Goal: Participate in discussion: Engage in conversation with other users on a specific topic

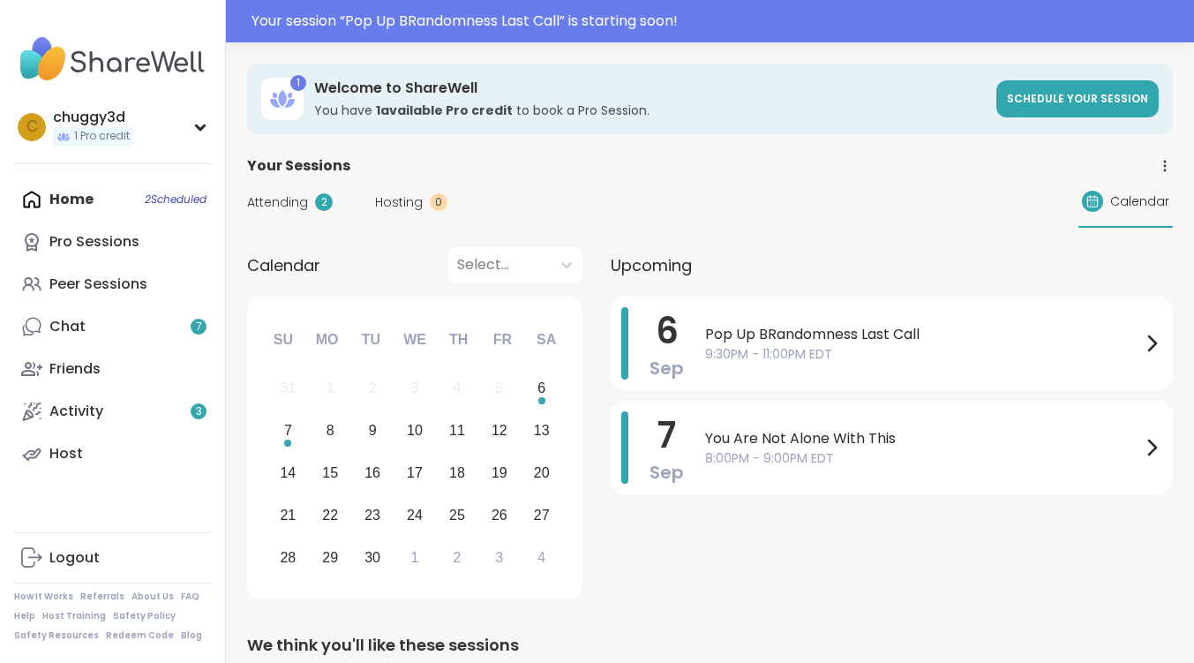
click at [284, 203] on span "Attending" at bounding box center [277, 202] width 61 height 19
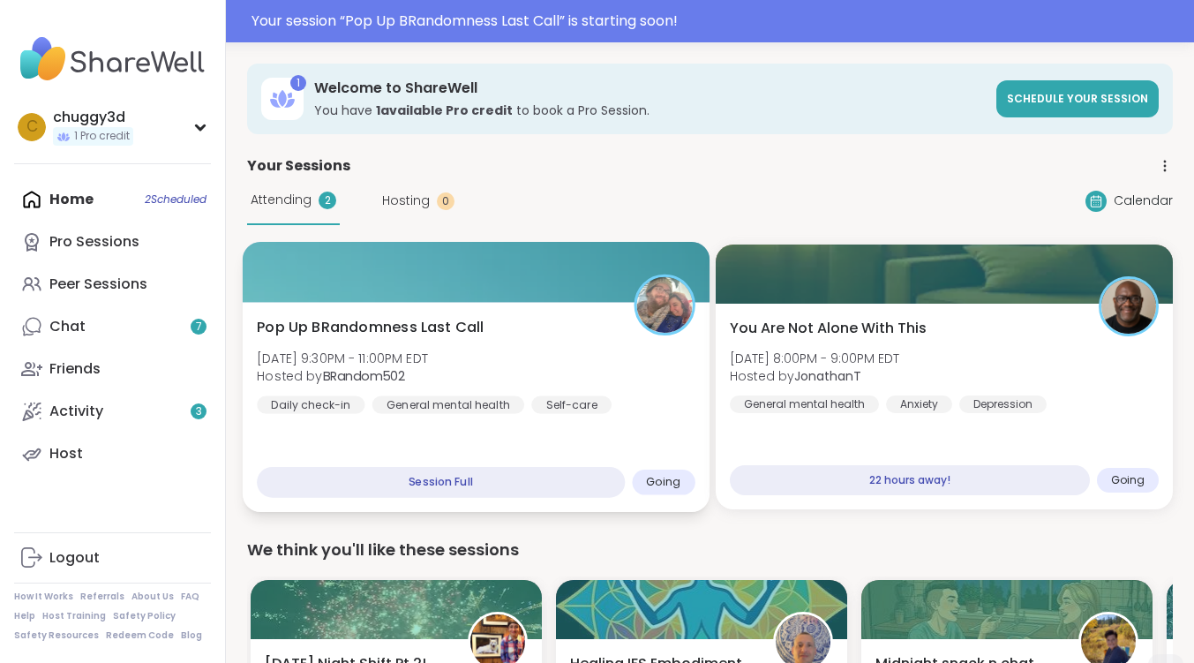
click at [396, 325] on span "Pop Up BRandomness Last Call" at bounding box center [370, 327] width 227 height 21
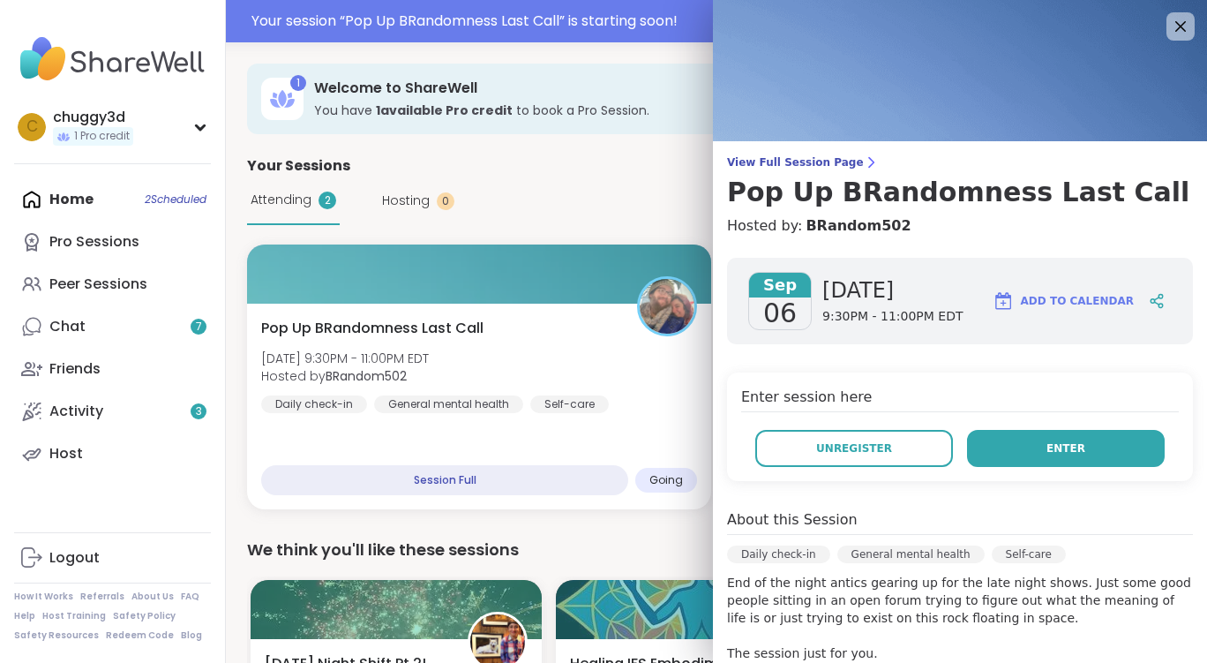
click at [1083, 451] on button "Enter" at bounding box center [1066, 448] width 198 height 37
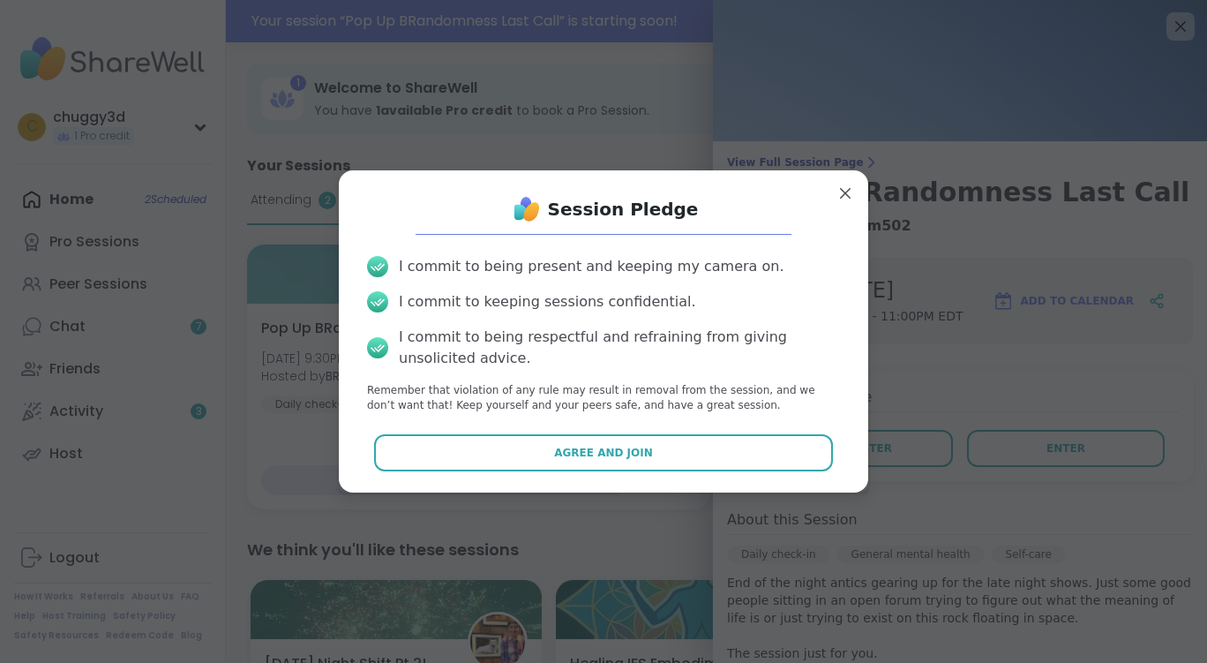
click at [438, 471] on div "Session Pledge I commit to being present and keeping my camera on. I commit to …" at bounding box center [603, 330] width 501 height 293
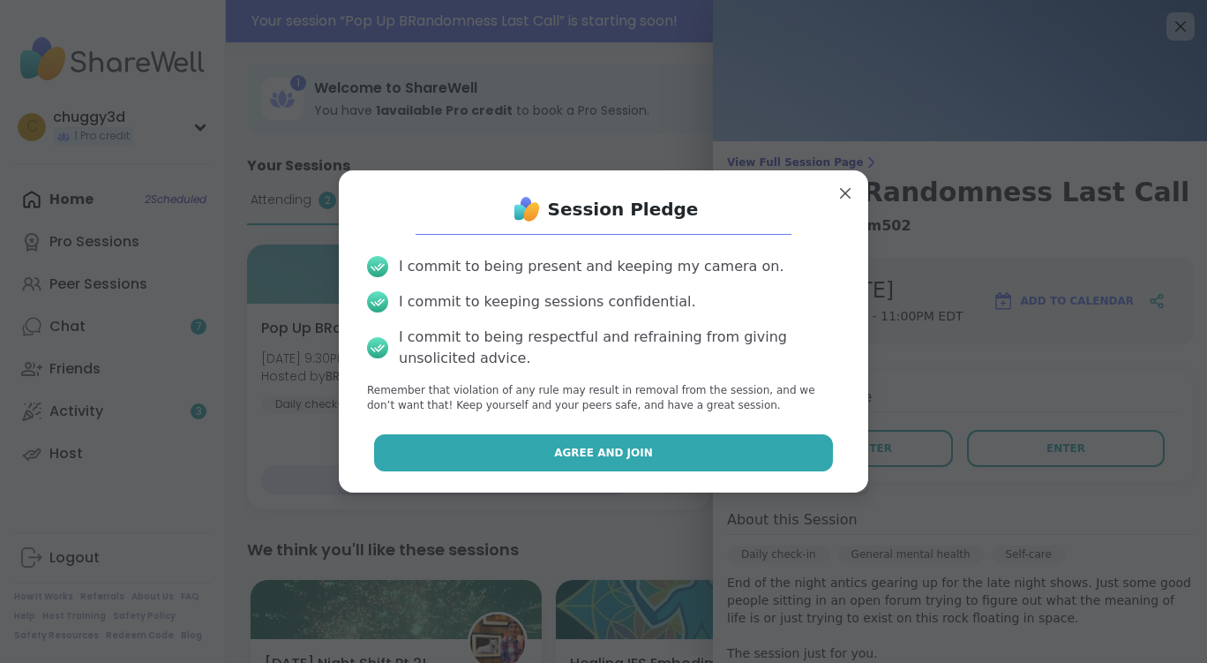
click at [449, 452] on button "Agree and Join" at bounding box center [604, 452] width 460 height 37
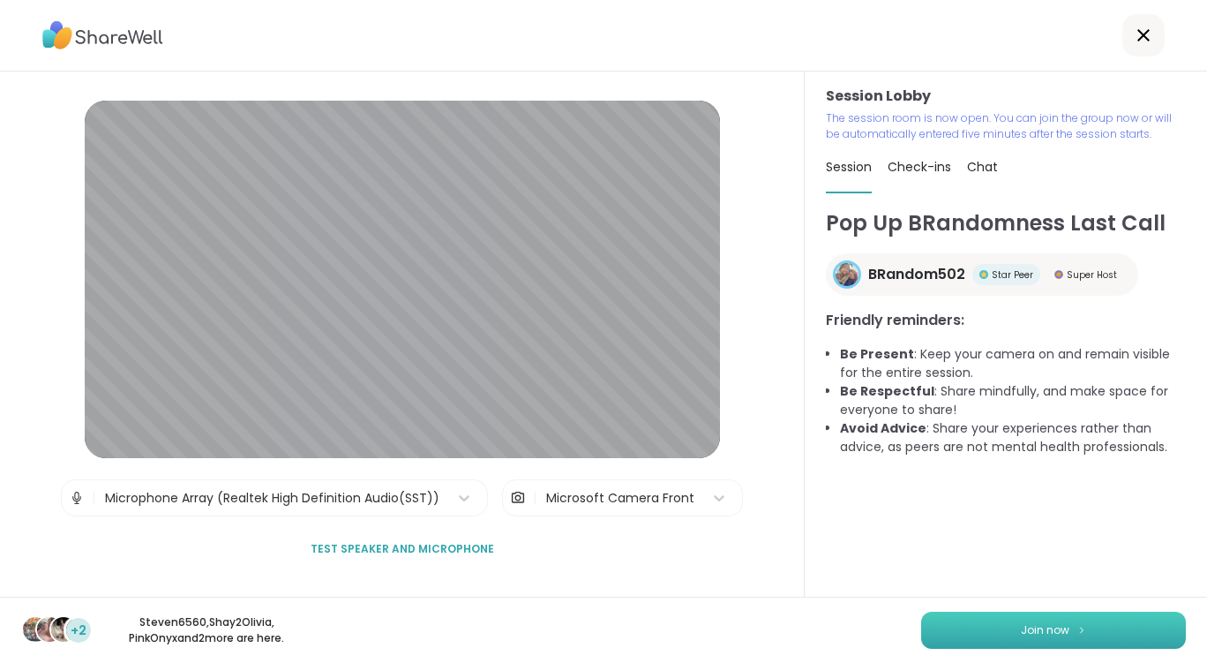
click at [956, 626] on button "Join now" at bounding box center [1053, 629] width 265 height 37
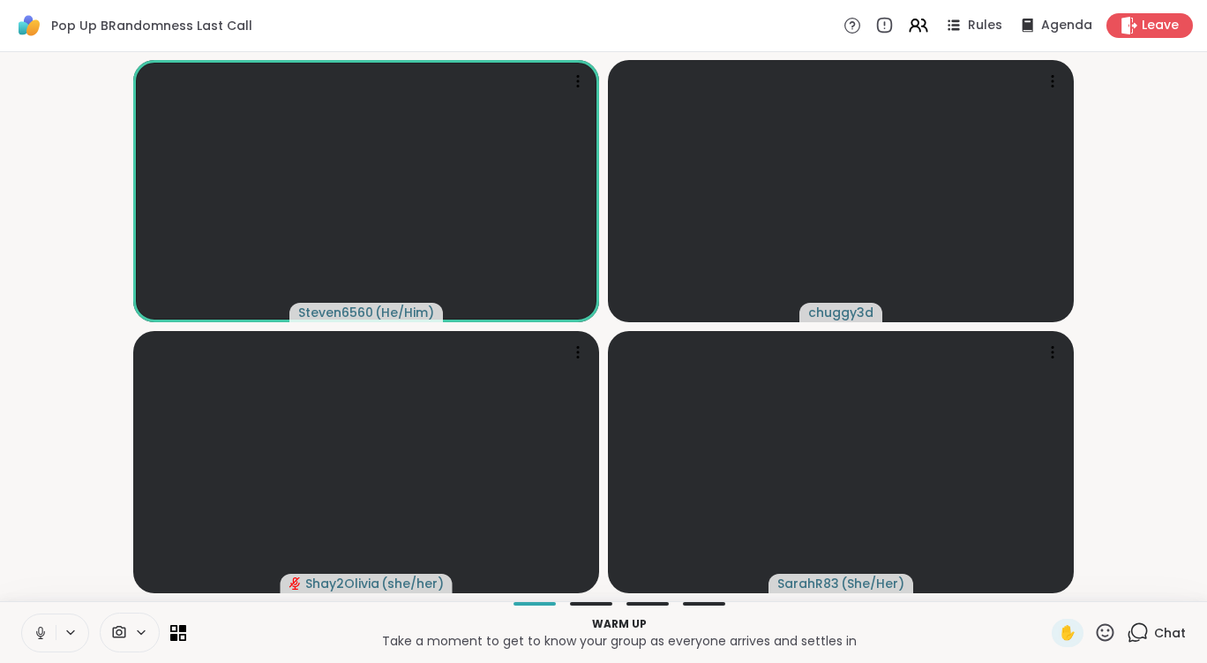
click at [143, 639] on icon at bounding box center [141, 632] width 14 height 15
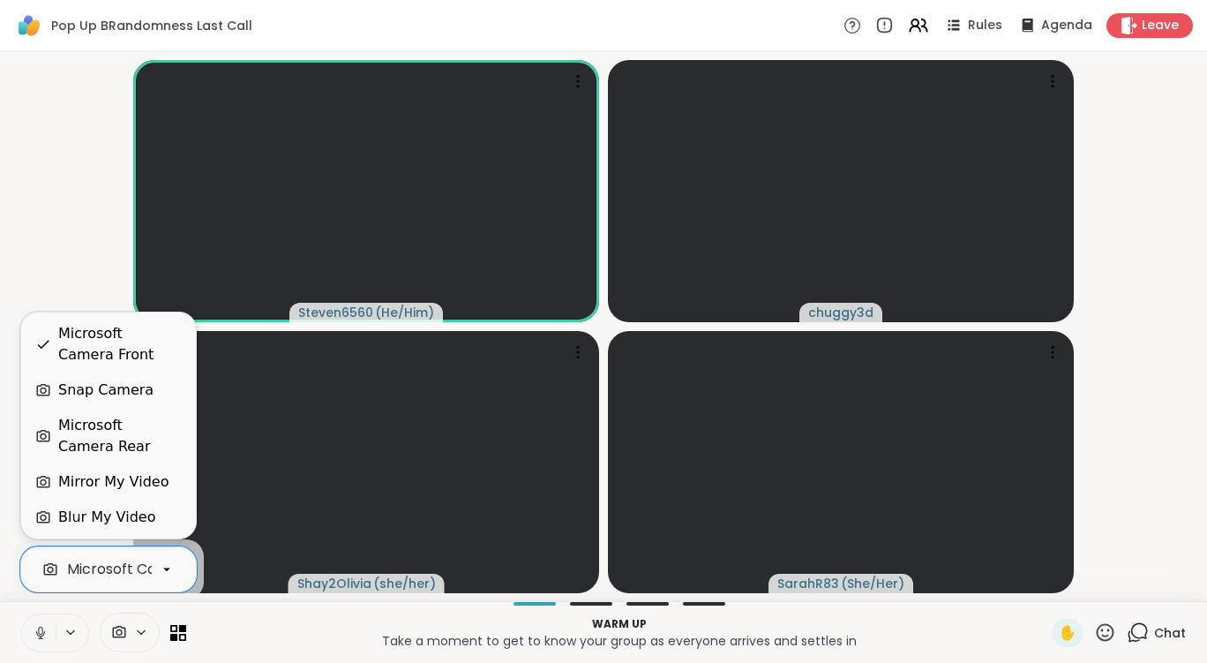
click at [161, 515] on div "Blur My Video" at bounding box center [108, 516] width 146 height 21
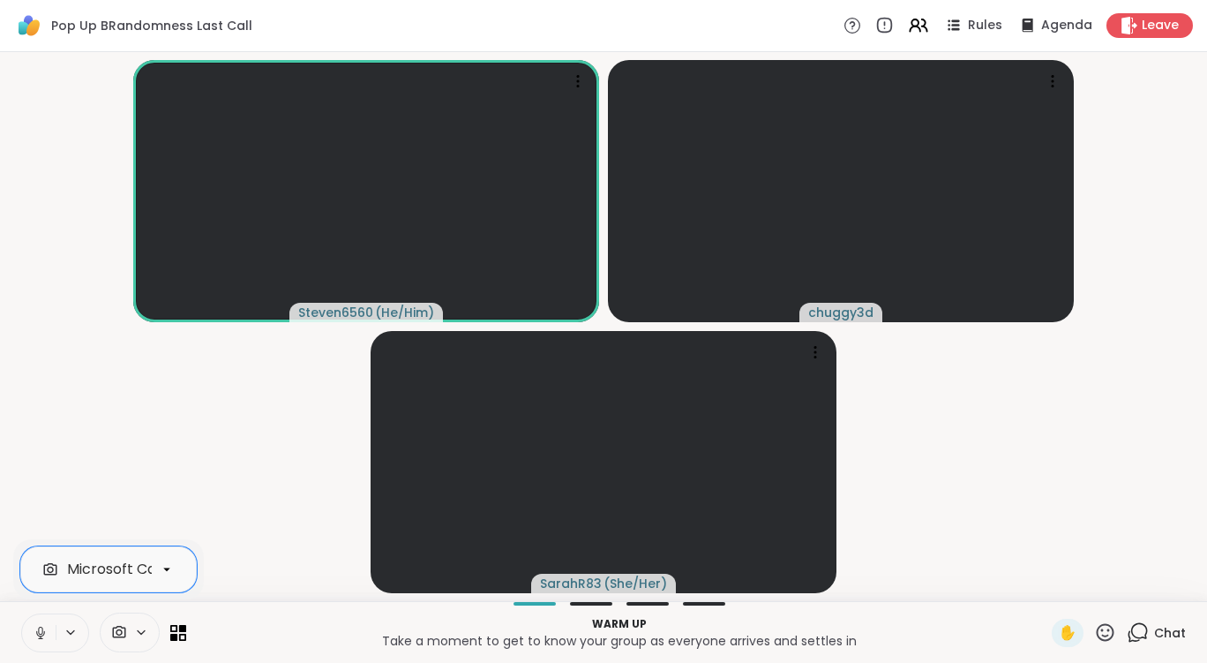
click at [170, 570] on icon at bounding box center [167, 569] width 16 height 16
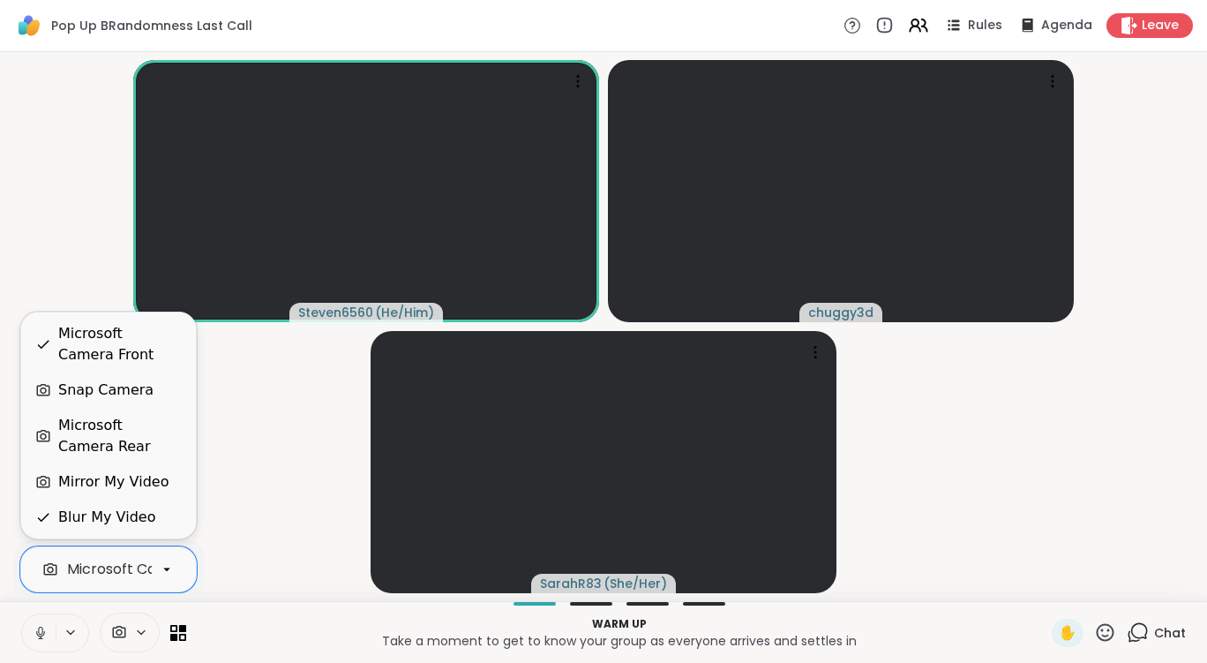
click at [124, 424] on div "Microsoft Camera Rear" at bounding box center [120, 436] width 124 height 42
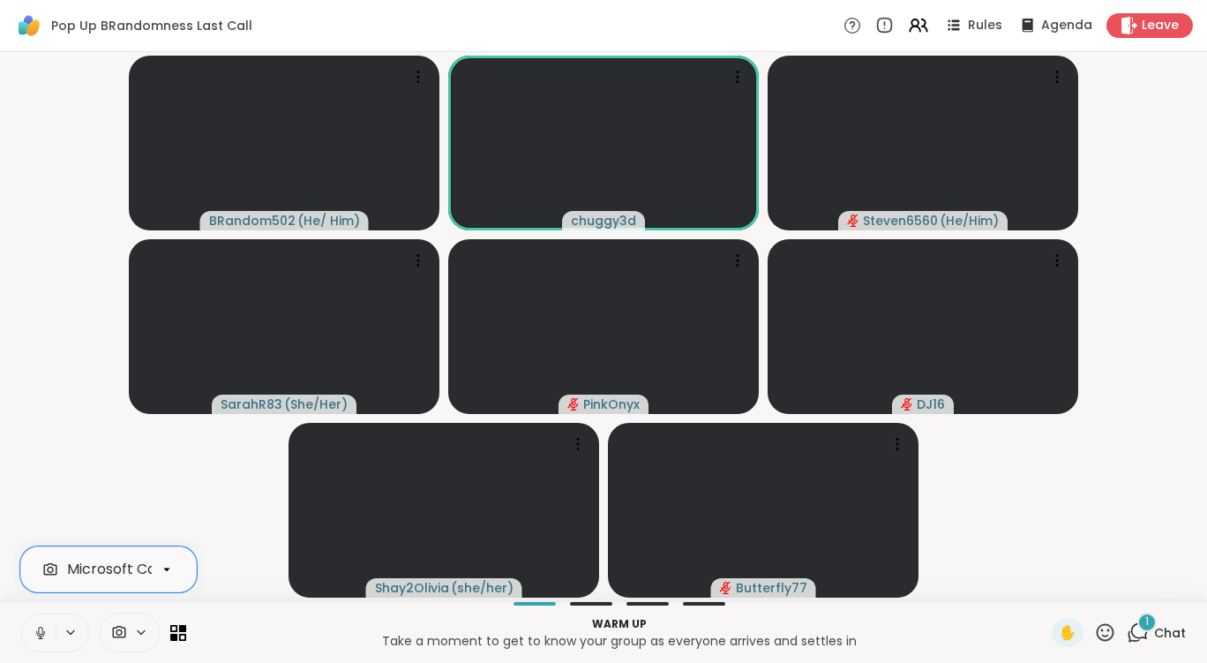
click at [52, 637] on button at bounding box center [39, 632] width 34 height 37
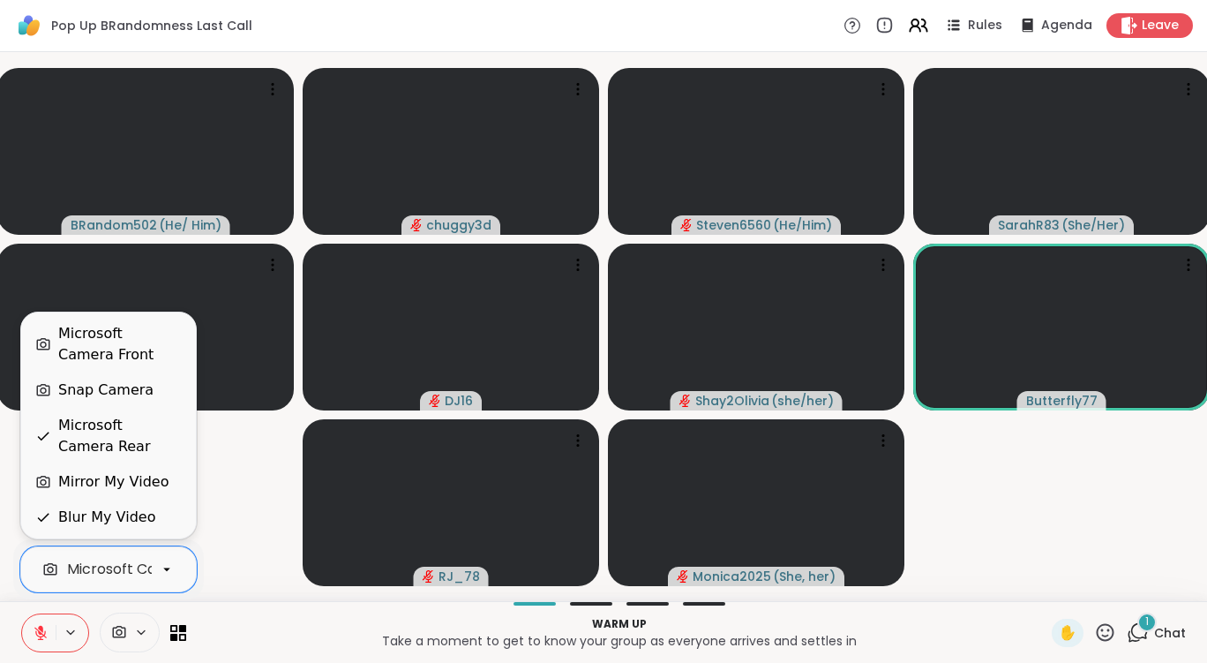
drag, startPoint x: 172, startPoint y: 560, endPoint x: 181, endPoint y: 545, distance: 17.4
click at [176, 549] on div "Microsoft Camera Rear" at bounding box center [108, 569] width 176 height 46
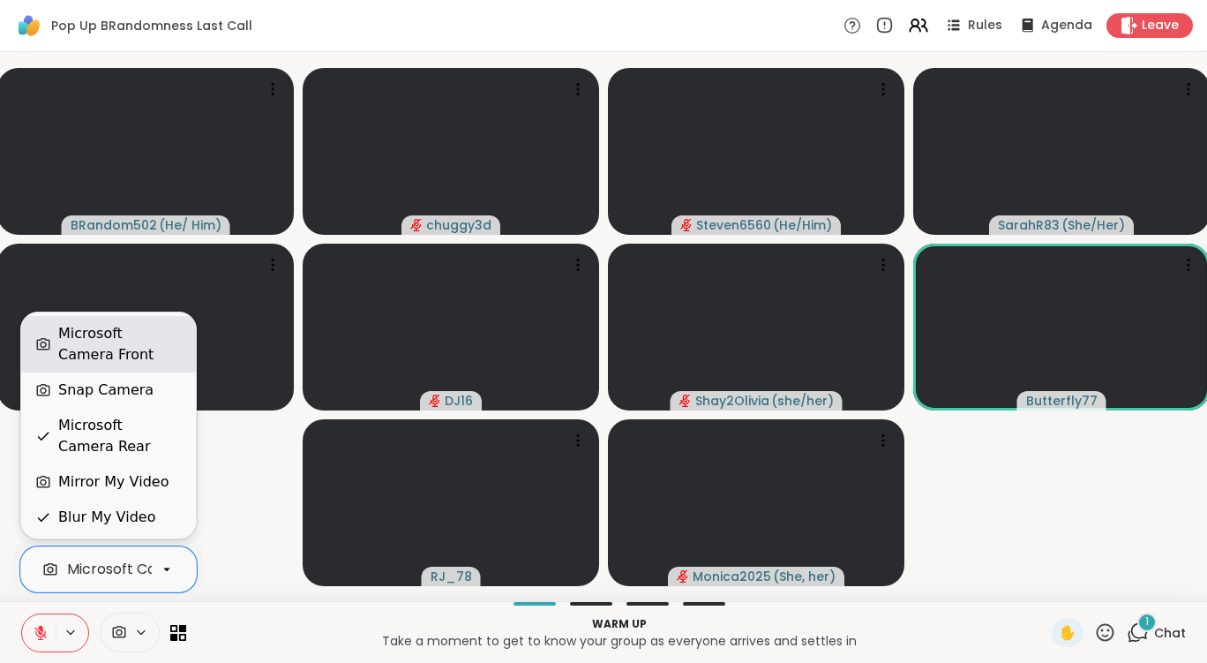
click at [118, 331] on div "Microsoft Camera Front" at bounding box center [120, 344] width 124 height 42
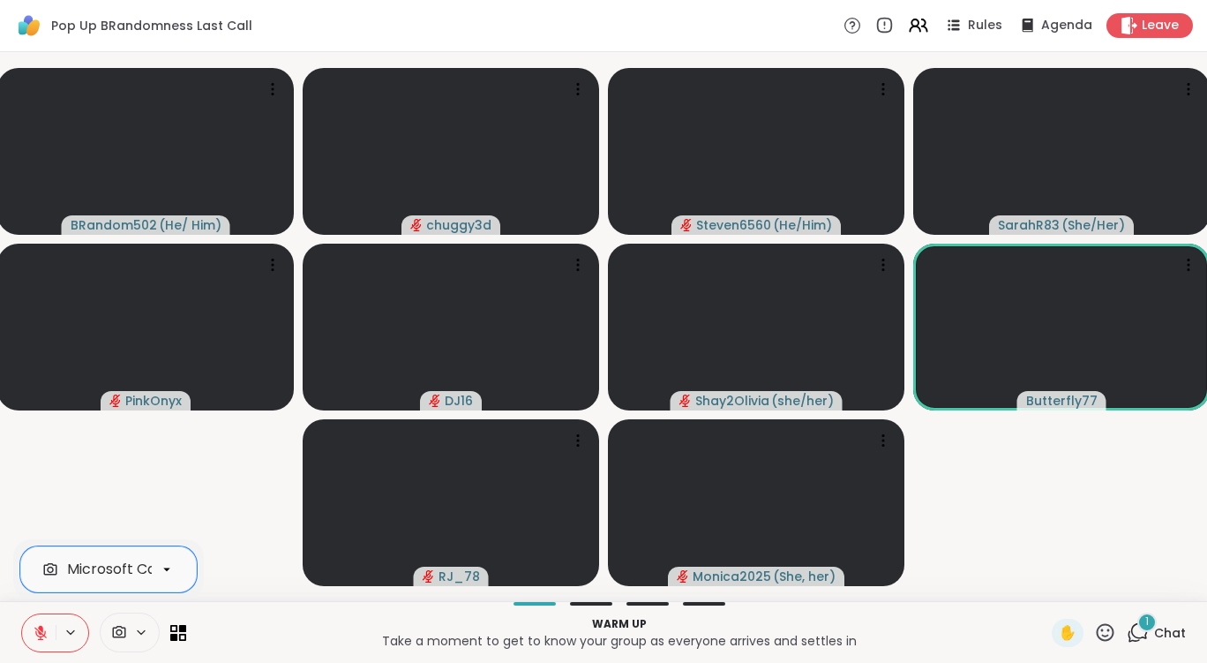
click at [1127, 628] on icon at bounding box center [1138, 632] width 22 height 22
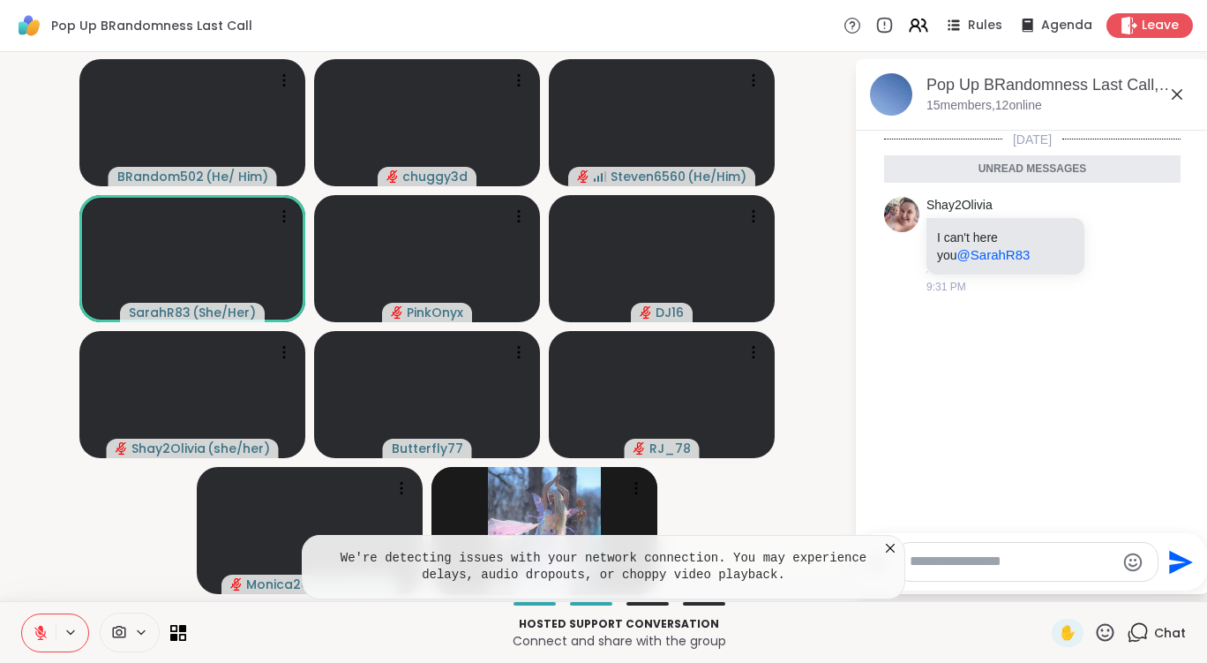
click at [888, 548] on icon at bounding box center [890, 547] width 9 height 9
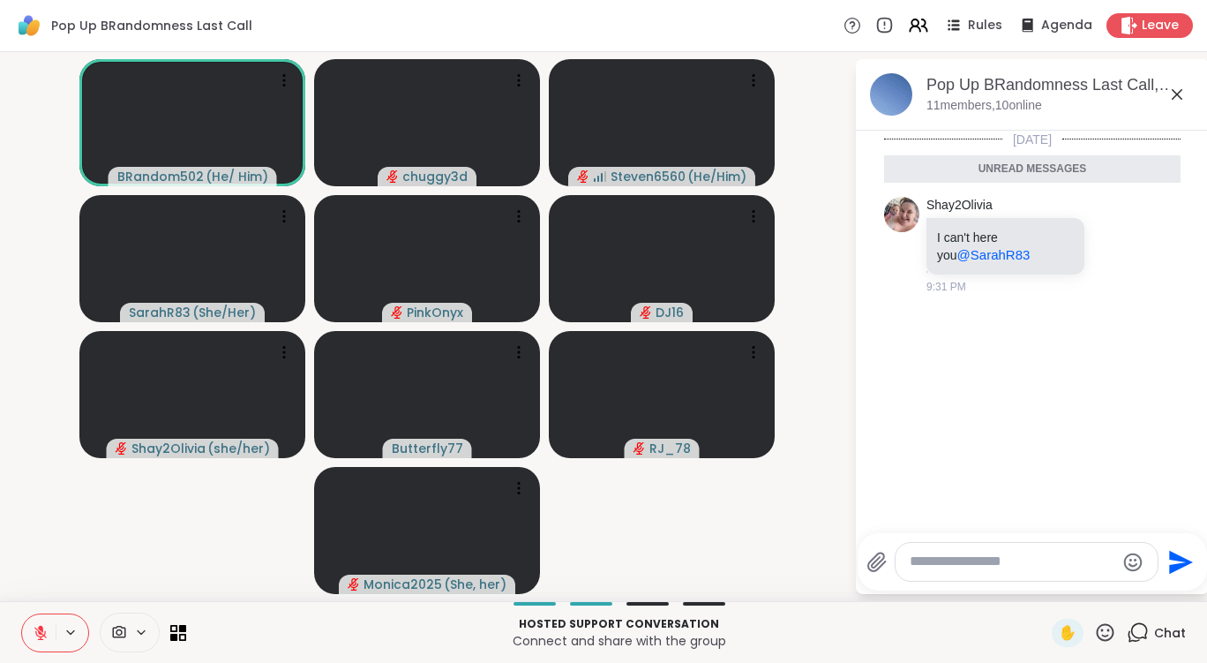
click at [53, 633] on button at bounding box center [39, 632] width 34 height 37
click at [49, 631] on button at bounding box center [39, 632] width 34 height 37
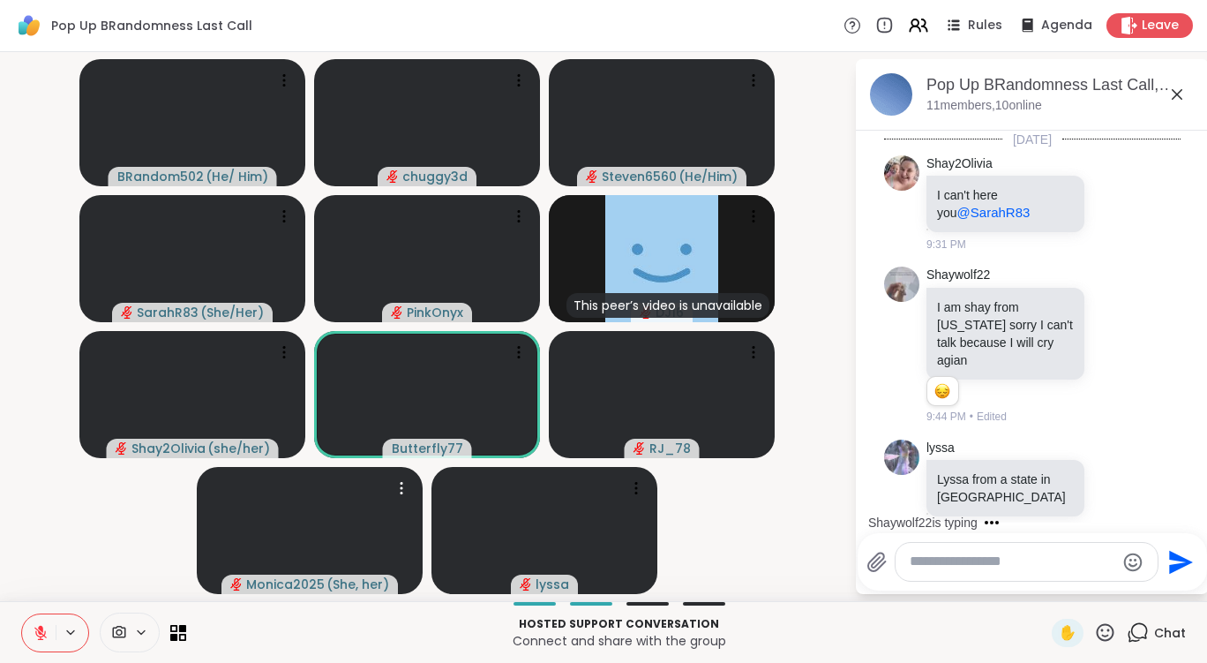
scroll to position [236, 0]
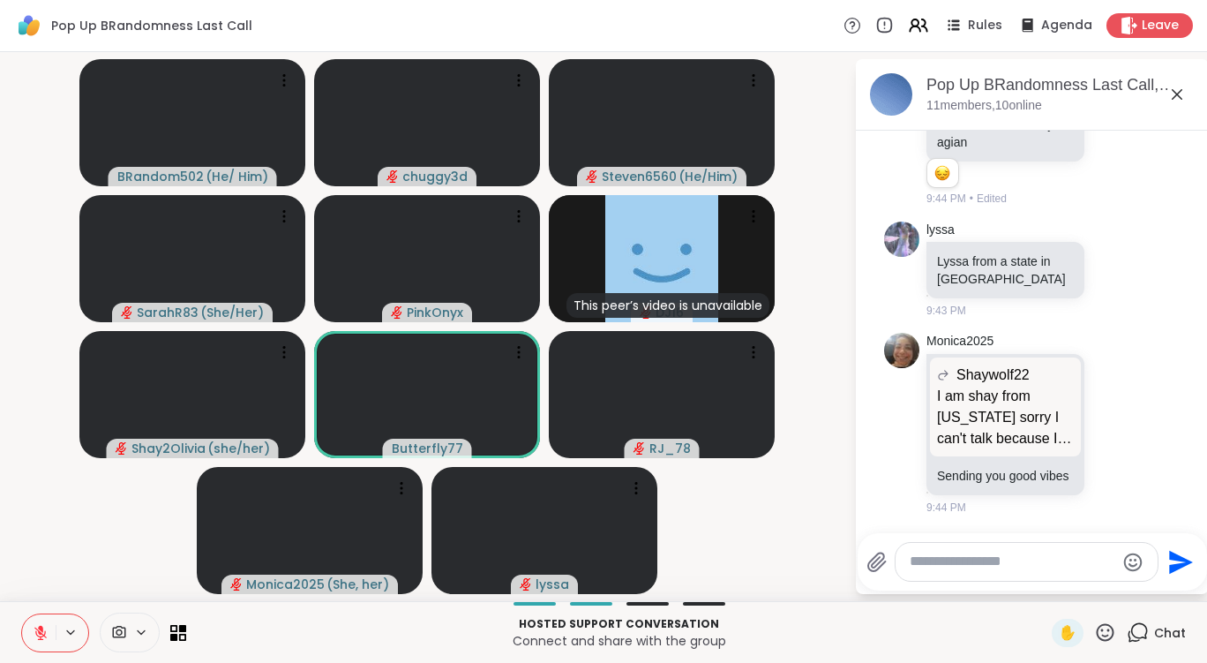
click at [944, 566] on textarea "Type your message" at bounding box center [1013, 561] width 206 height 19
type textarea "**********"
click at [1172, 563] on icon "Send" at bounding box center [1181, 562] width 28 height 28
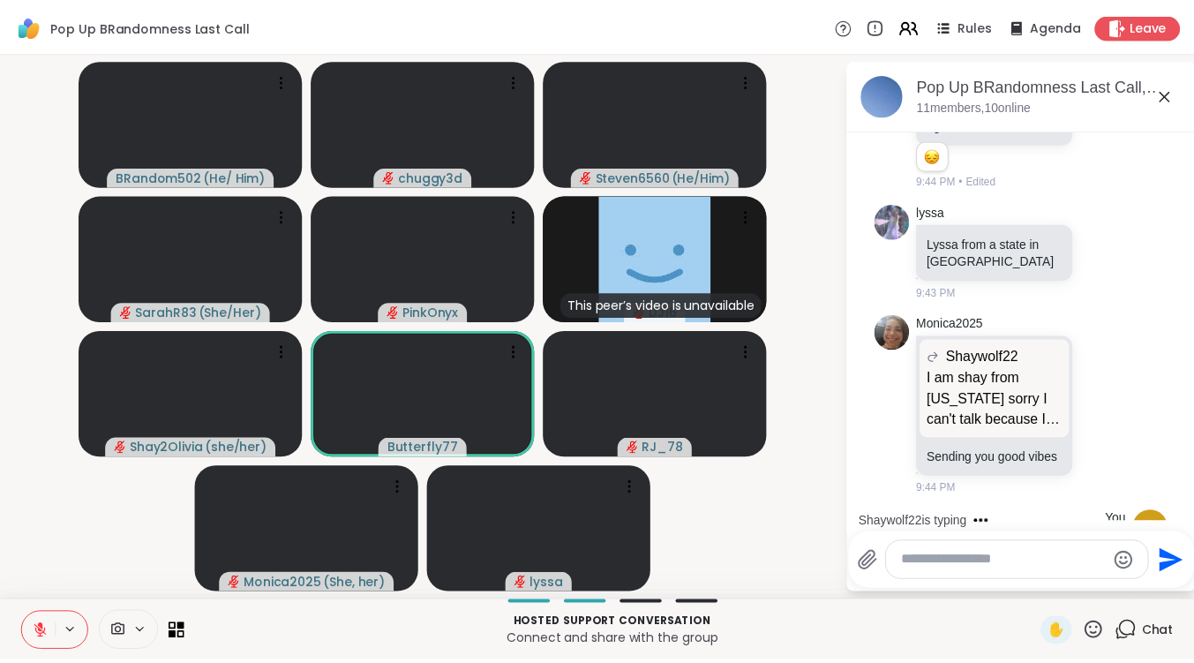
scroll to position [347, 0]
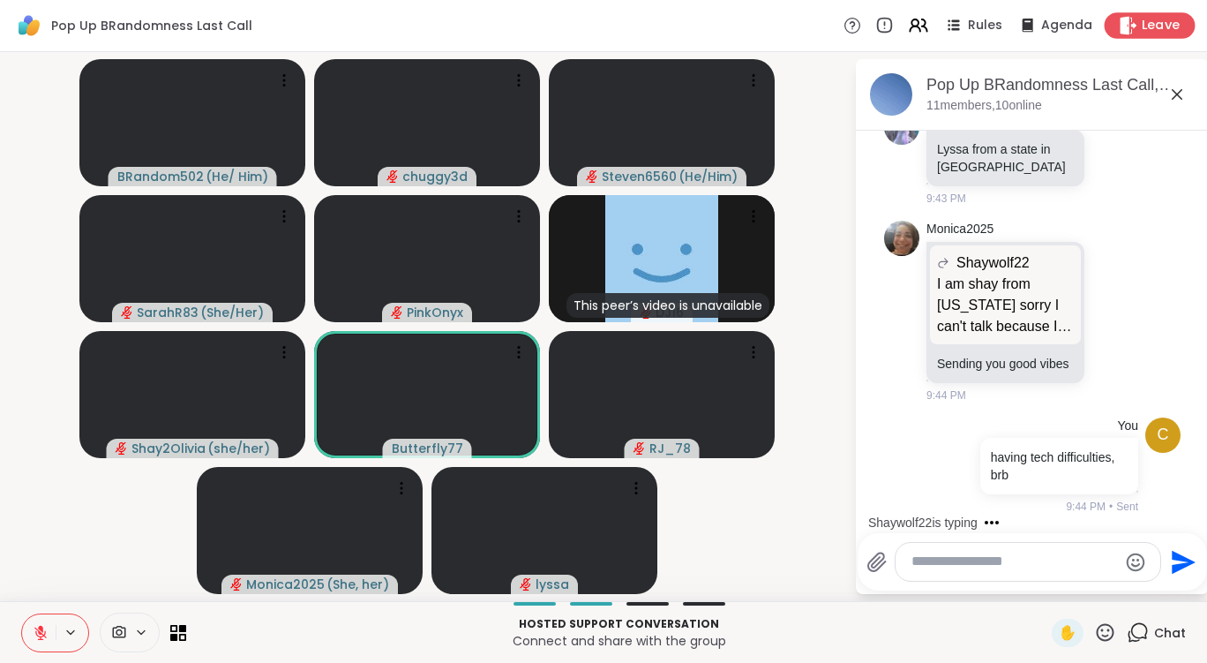
click at [1142, 34] on span "Leave" at bounding box center [1161, 26] width 39 height 19
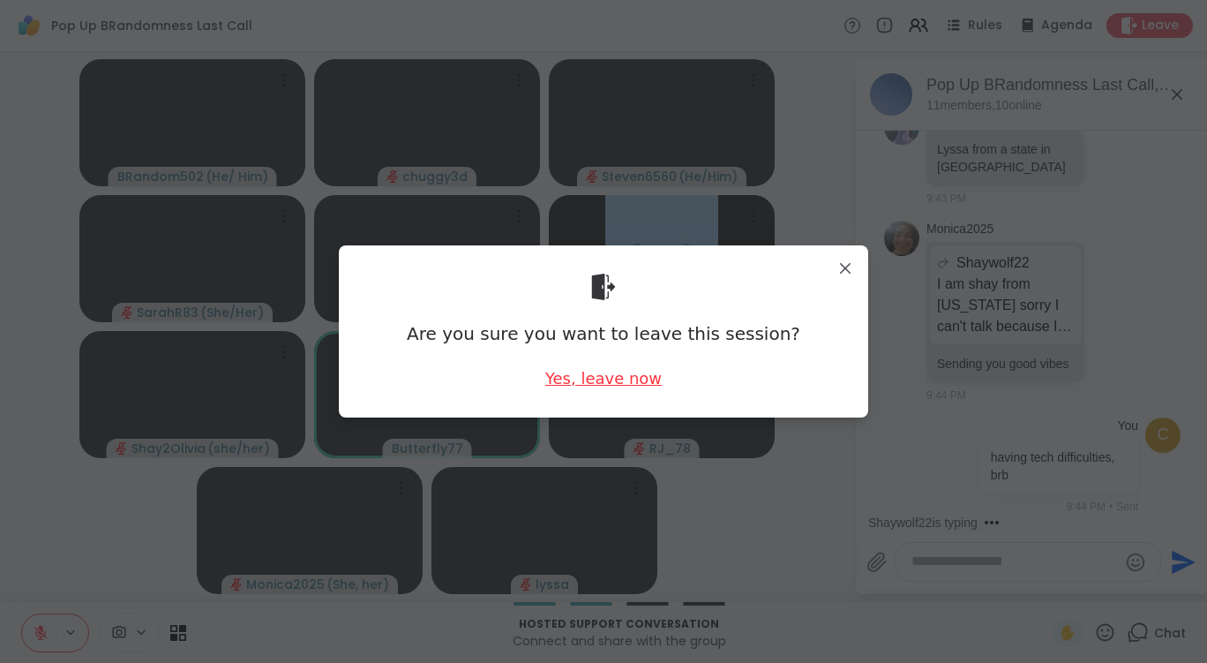
click at [625, 377] on div "Yes, leave now" at bounding box center [603, 378] width 116 height 22
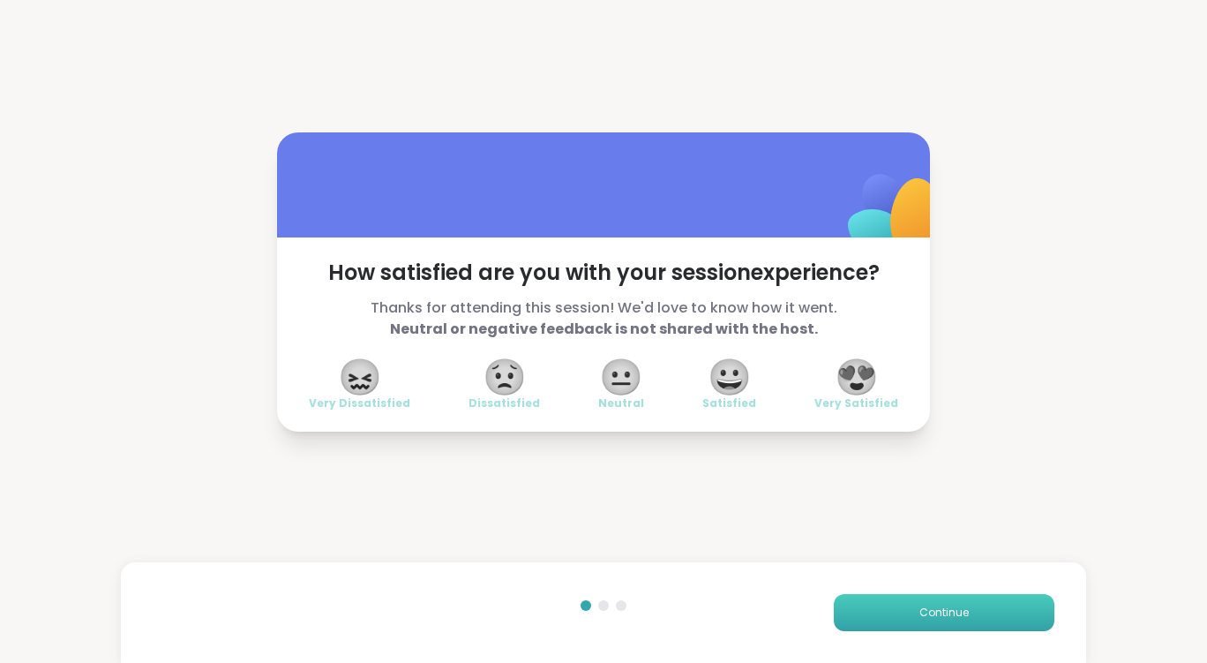
click at [947, 618] on span "Continue" at bounding box center [943, 612] width 49 height 16
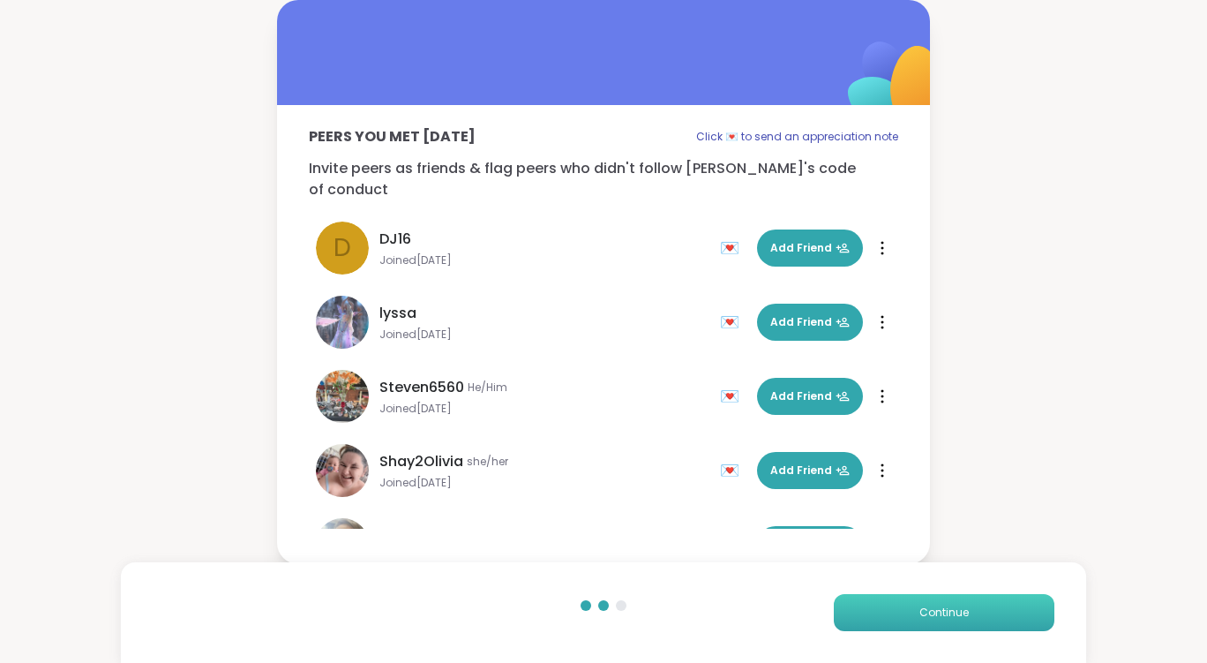
click at [947, 618] on span "Continue" at bounding box center [943, 612] width 49 height 16
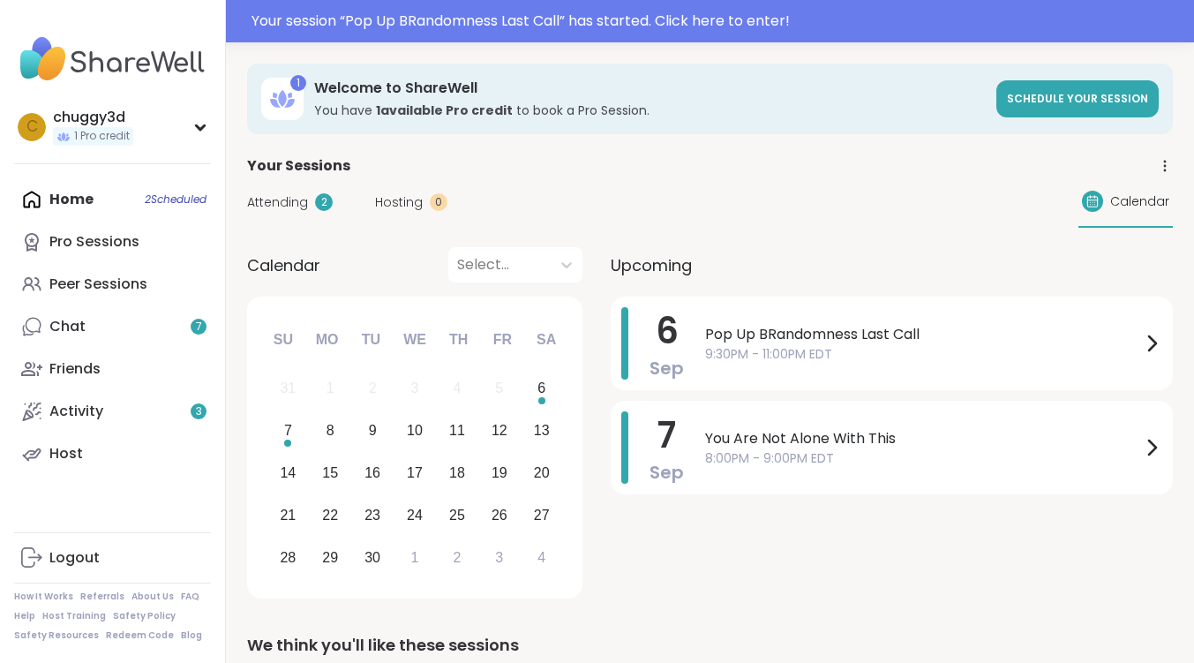
click at [280, 199] on span "Attending" at bounding box center [277, 202] width 61 height 19
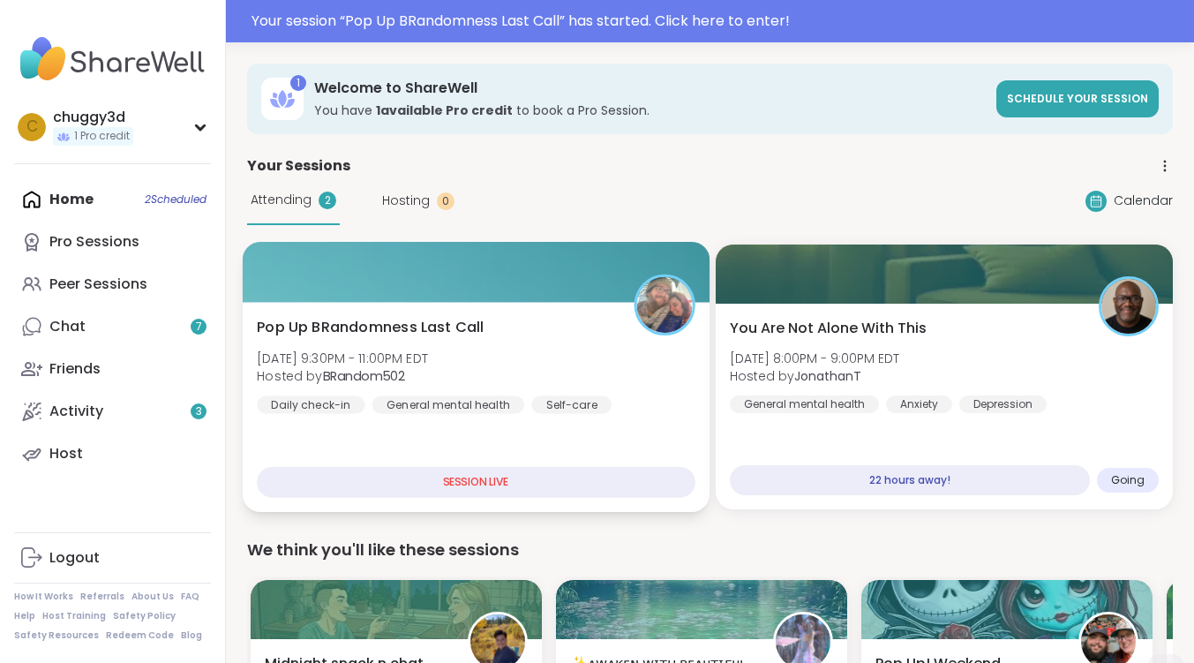
click at [400, 326] on span "Pop Up BRandomness Last Call" at bounding box center [370, 327] width 227 height 21
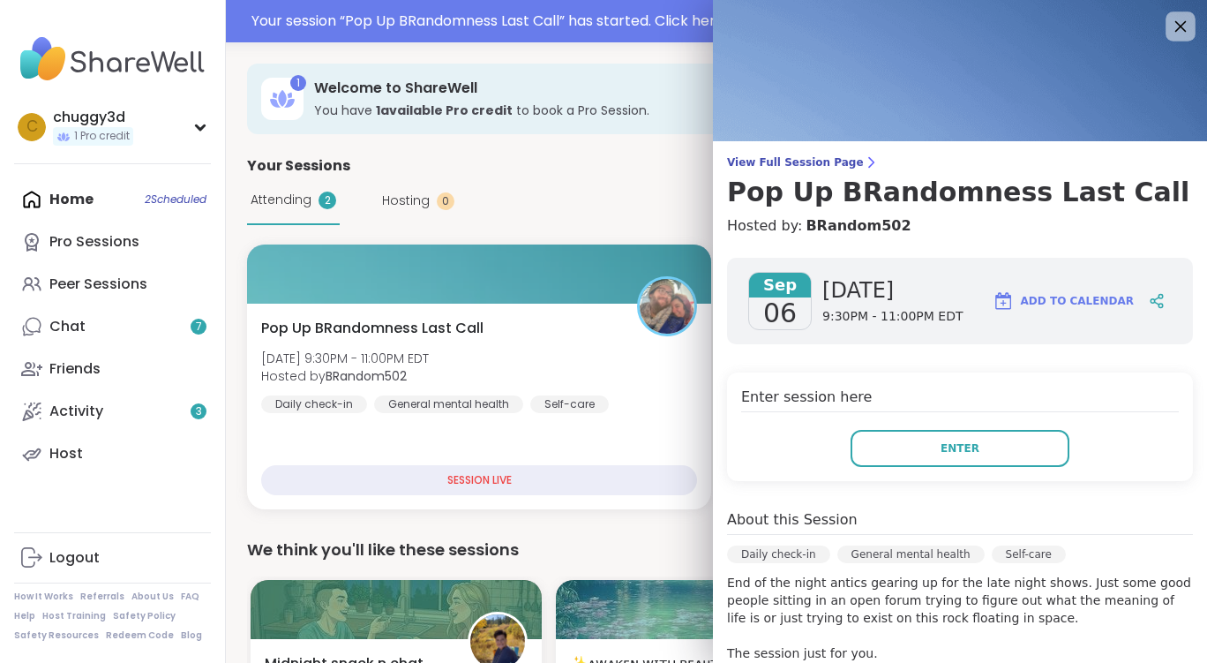
click at [1169, 31] on icon at bounding box center [1180, 26] width 22 height 22
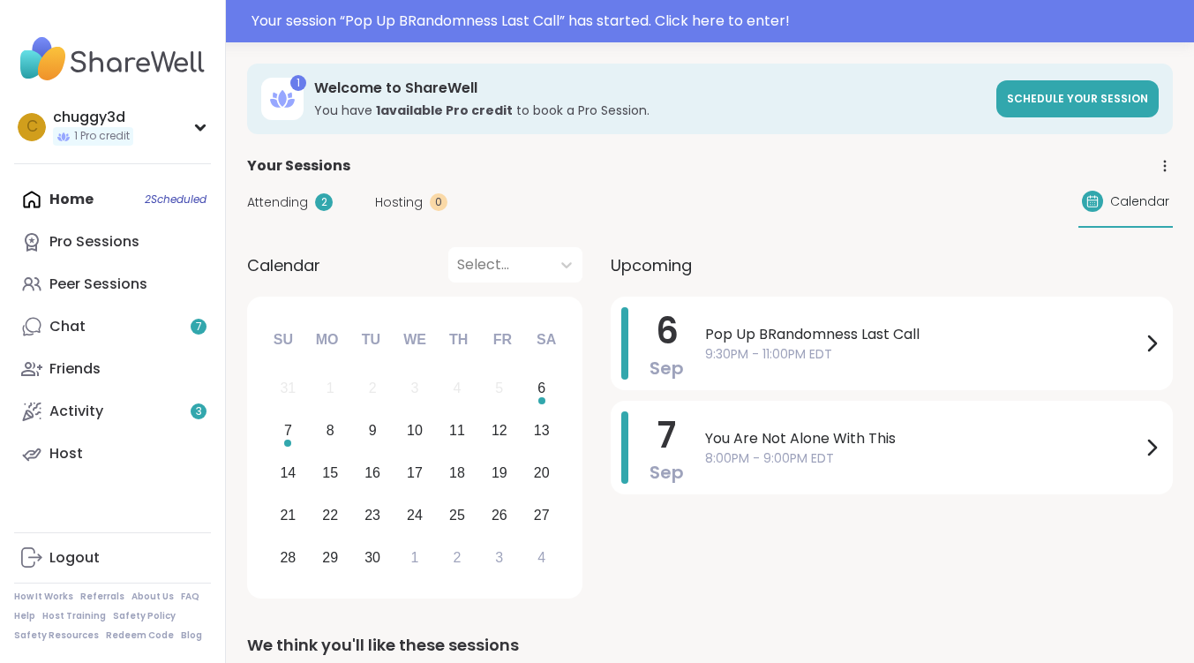
click at [174, 194] on div "Home 2 Scheduled Pro Sessions Peer Sessions Chat 7 Friends Activity 3 Host" at bounding box center [112, 326] width 197 height 296
click at [779, 333] on span "Pop Up BRandomness Last Call" at bounding box center [923, 334] width 436 height 21
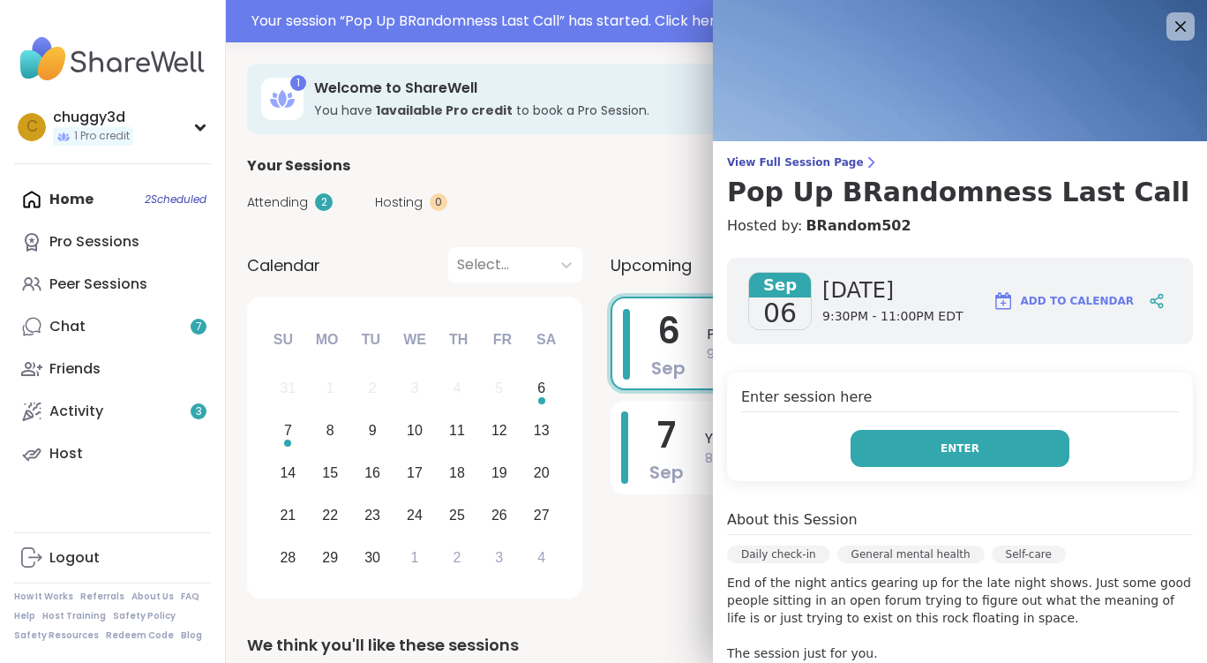
click at [941, 452] on span "Enter" at bounding box center [960, 448] width 39 height 16
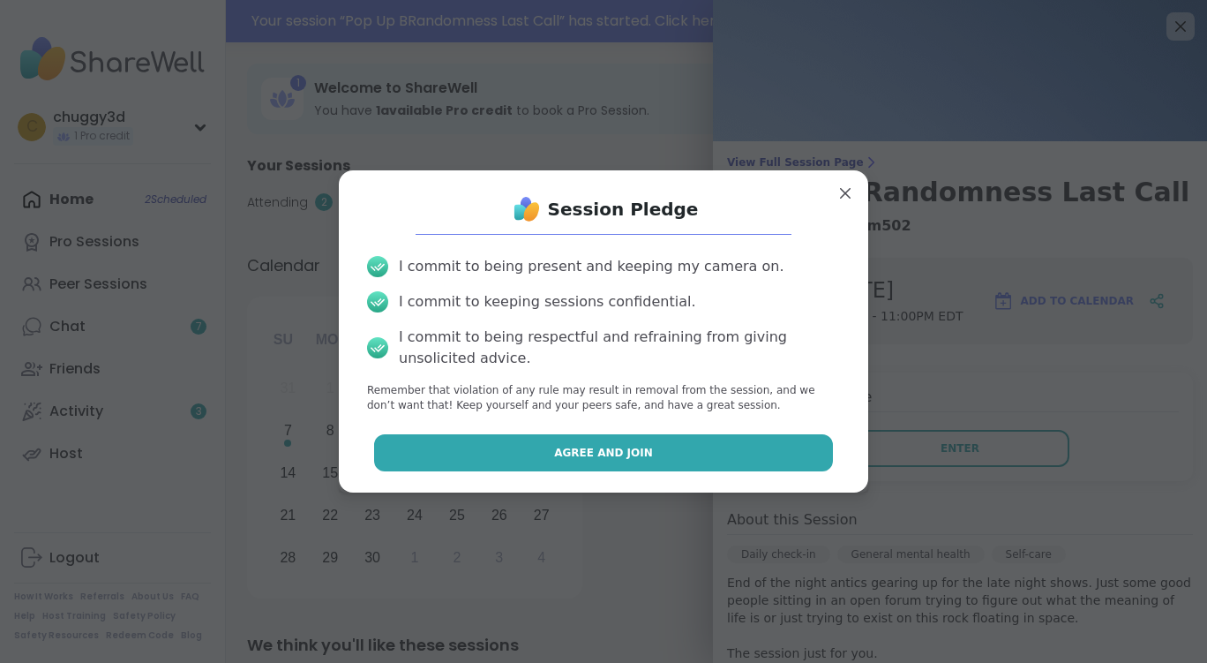
click at [760, 445] on button "Agree and Join" at bounding box center [604, 452] width 460 height 37
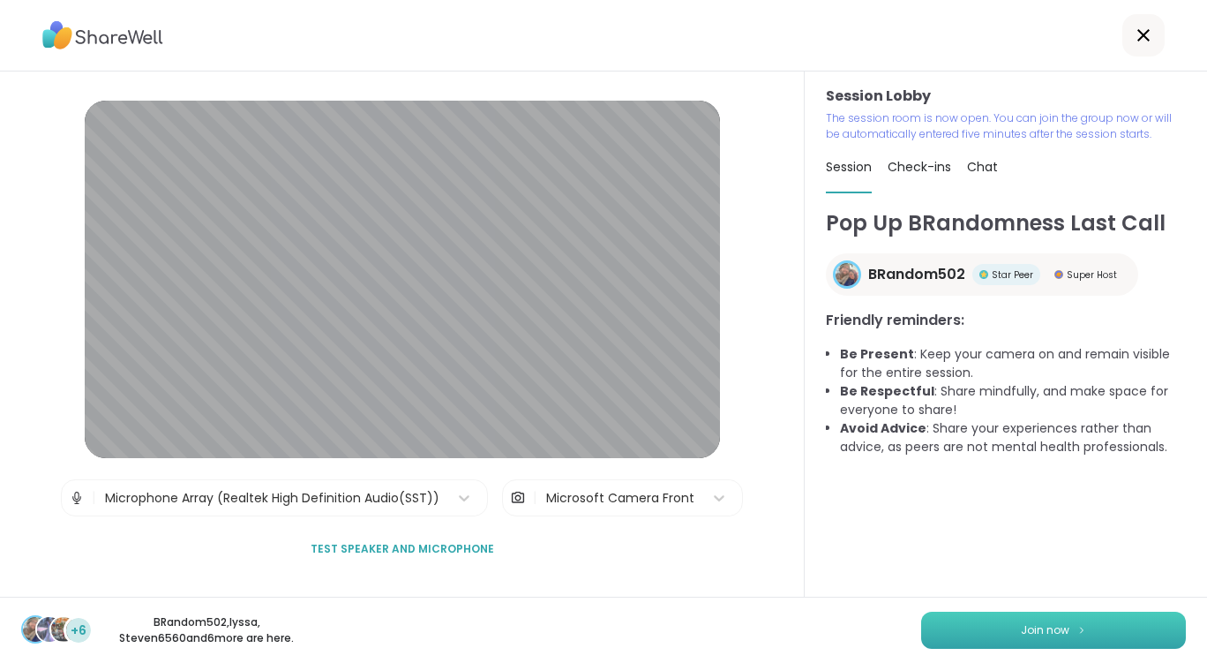
click at [986, 626] on button "Join now" at bounding box center [1053, 629] width 265 height 37
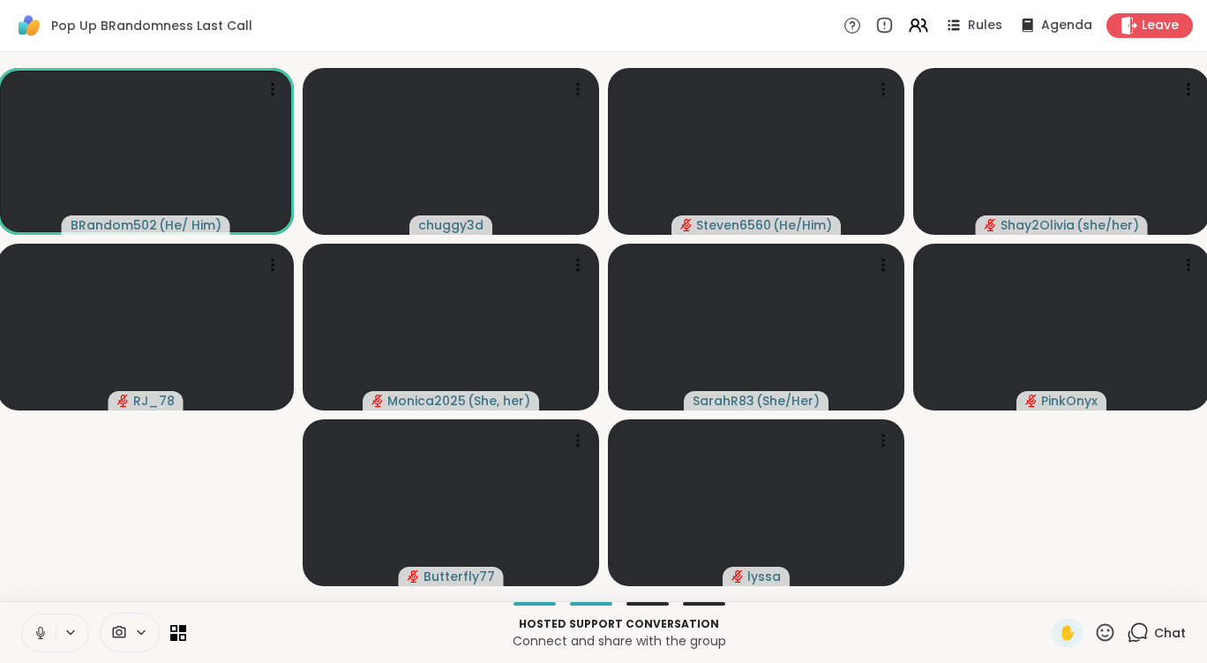
click at [1127, 623] on icon at bounding box center [1138, 632] width 22 height 22
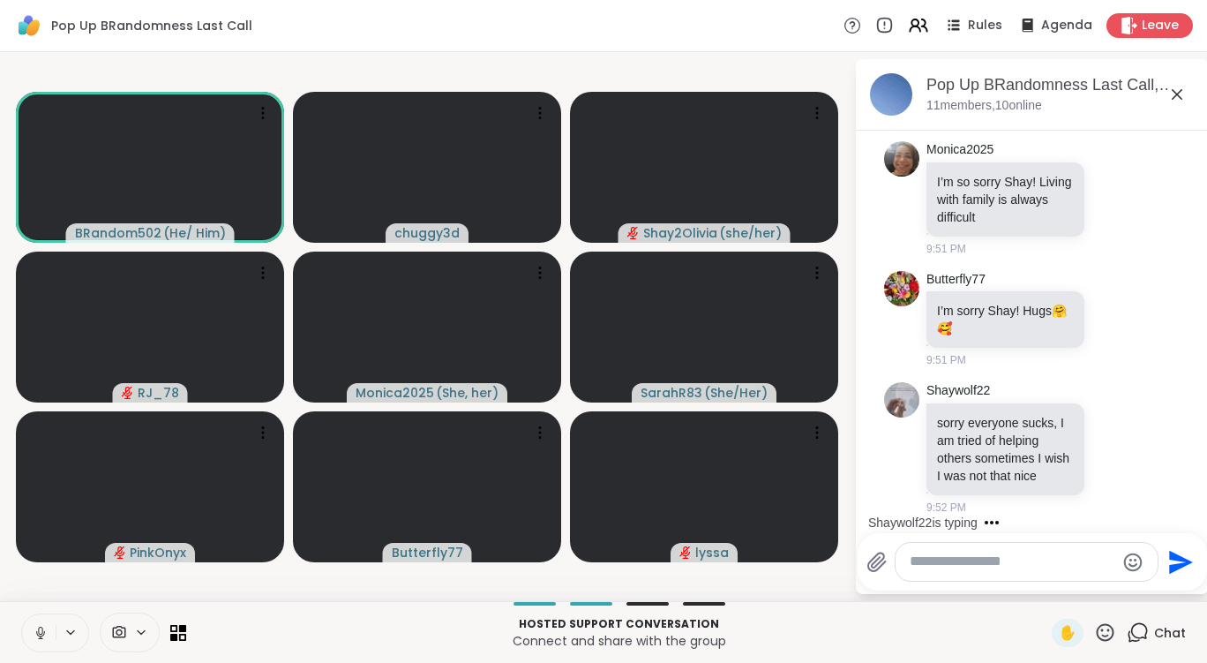
scroll to position [1835, 0]
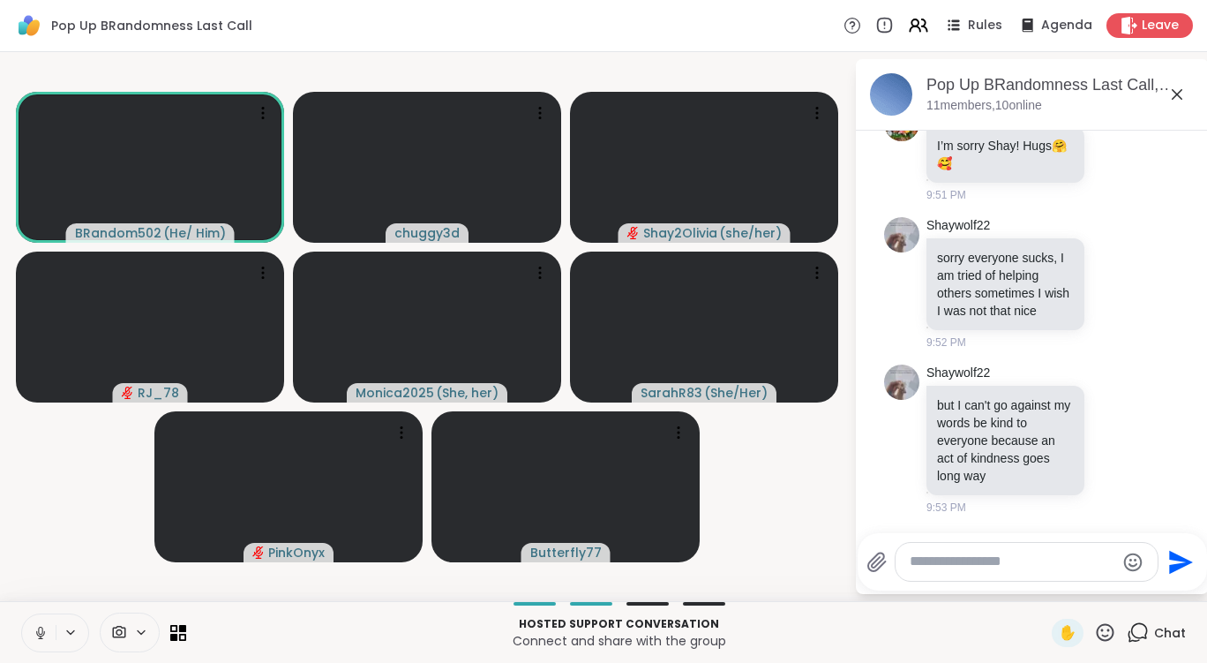
click at [41, 624] on button at bounding box center [39, 632] width 34 height 37
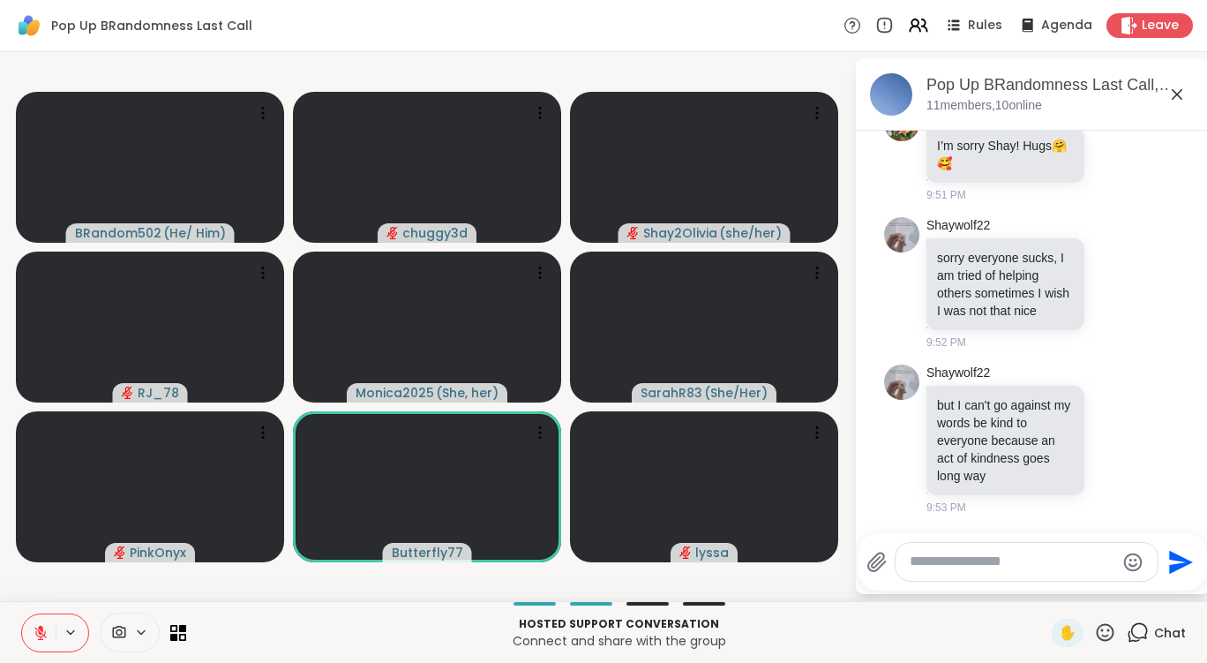
scroll to position [2429, 0]
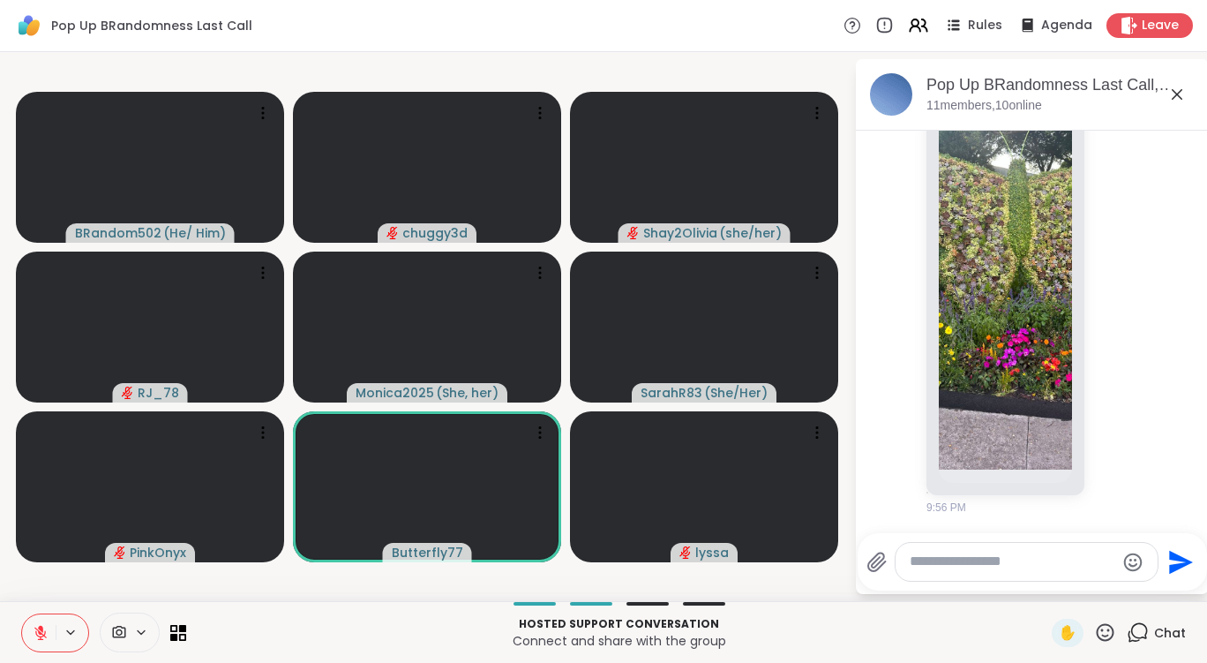
click at [1179, 94] on icon at bounding box center [1176, 94] width 21 height 21
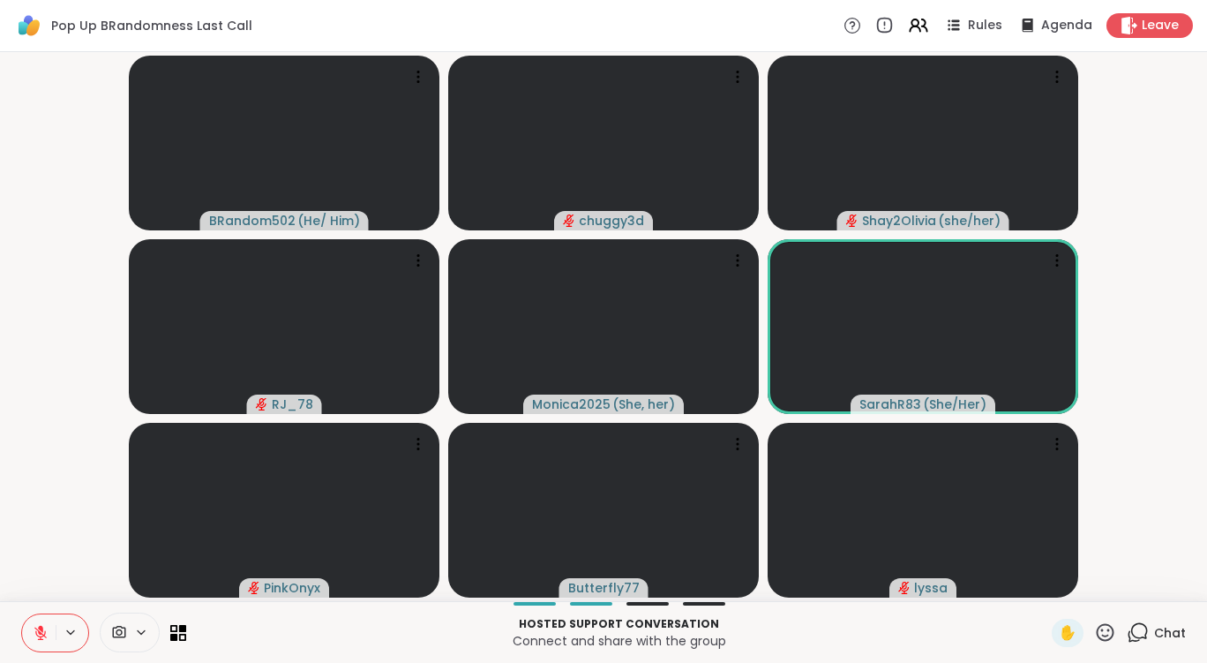
click at [179, 641] on div at bounding box center [103, 632] width 165 height 40
click at [177, 633] on icon at bounding box center [178, 632] width 17 height 17
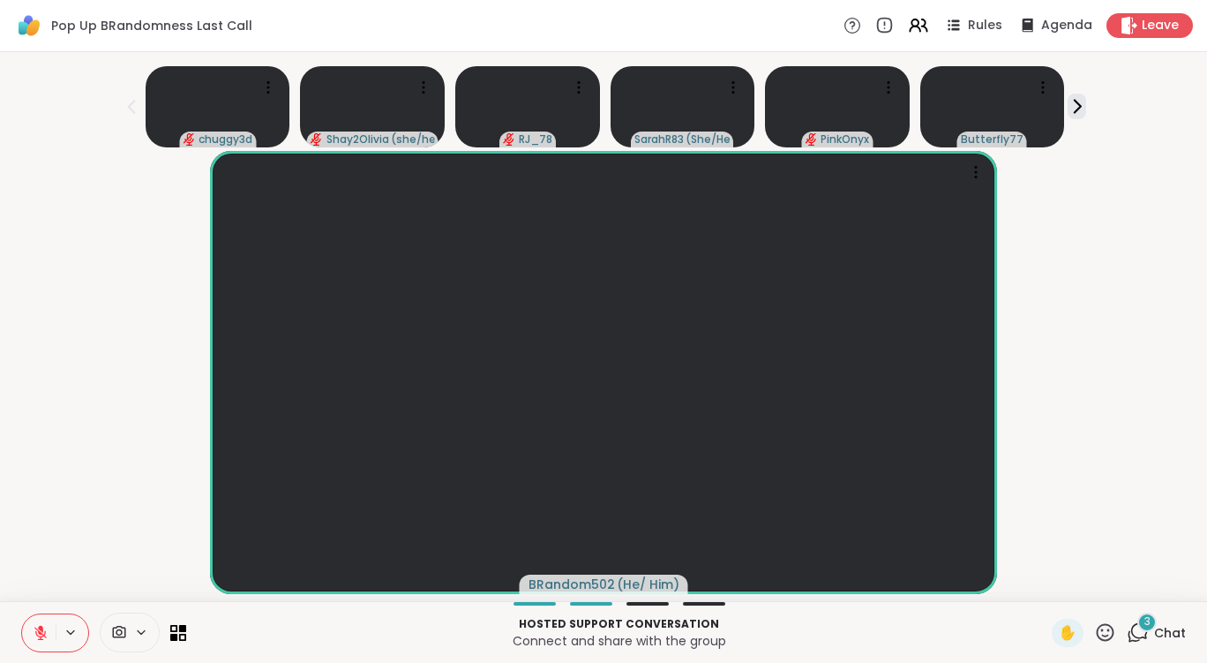
click at [1137, 621] on div "3" at bounding box center [1146, 621] width 19 height 19
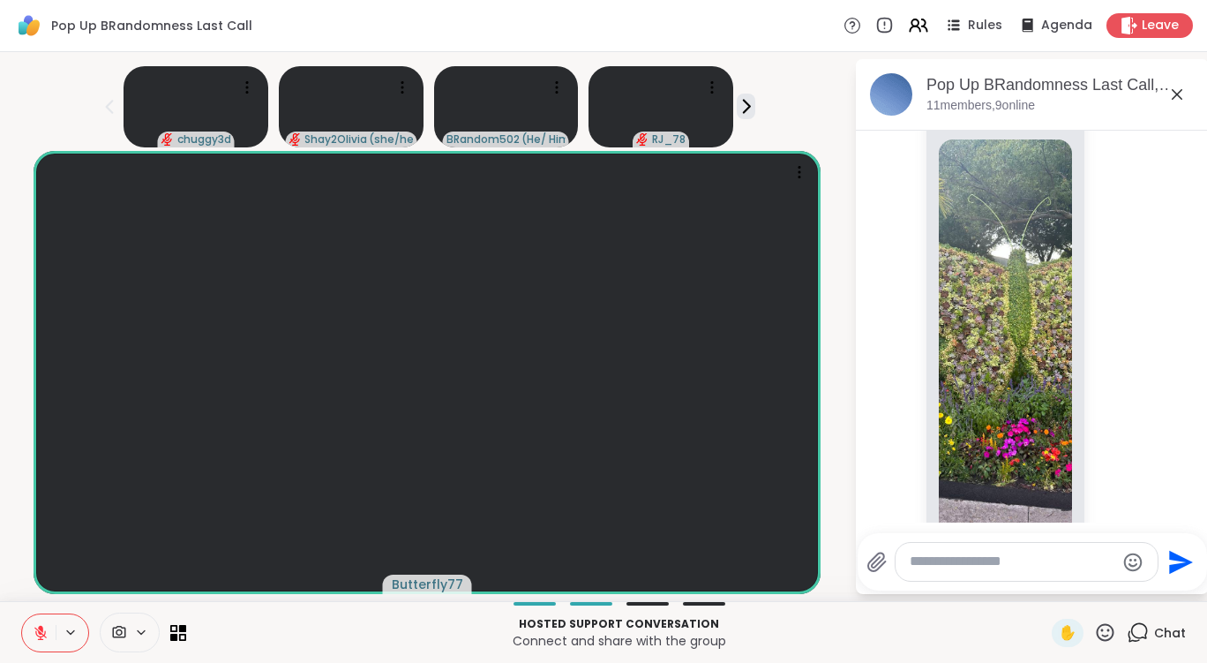
scroll to position [2209, 0]
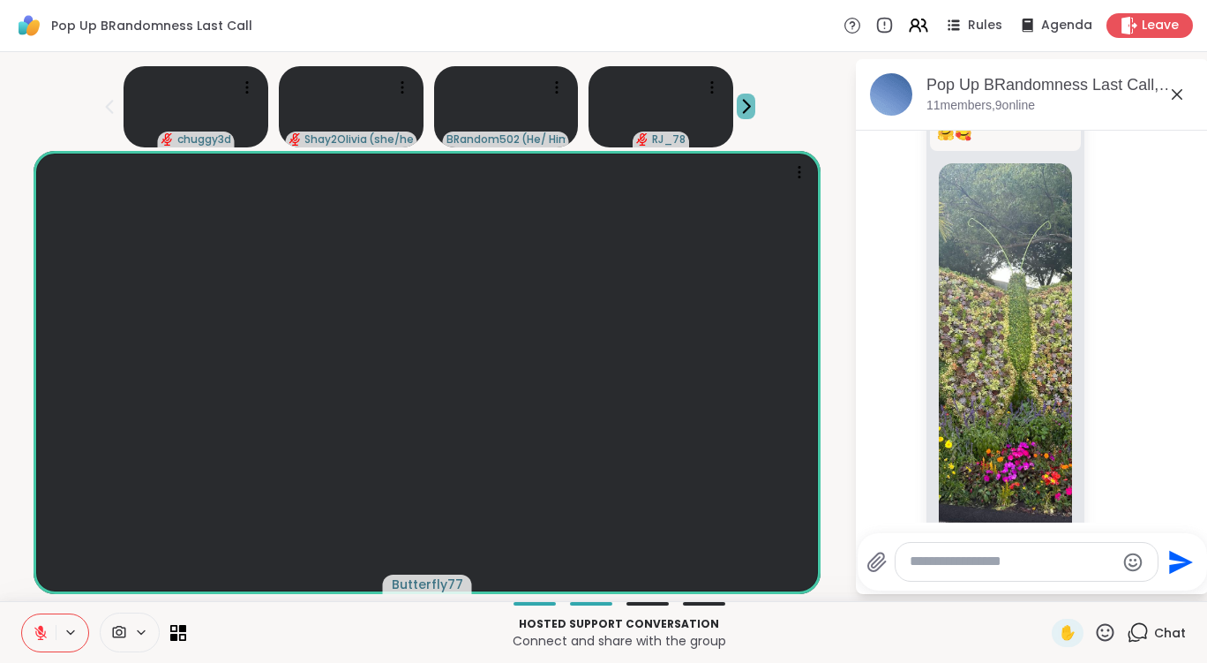
click at [746, 108] on icon at bounding box center [746, 106] width 19 height 19
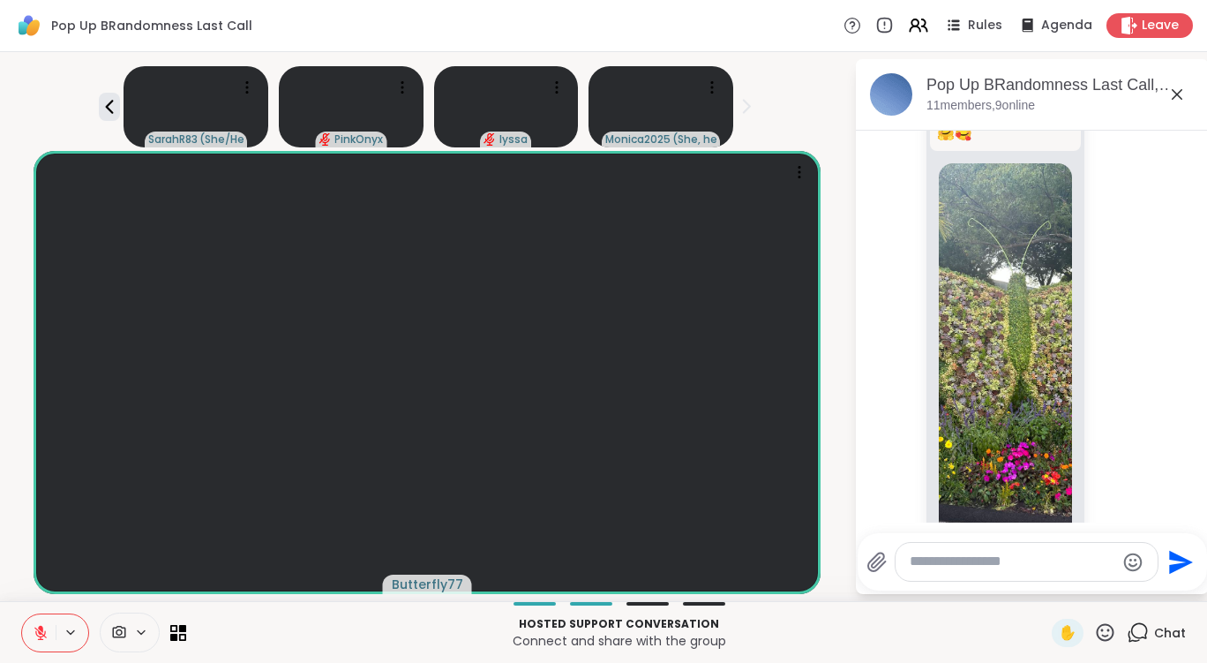
click at [146, 623] on div at bounding box center [130, 632] width 60 height 40
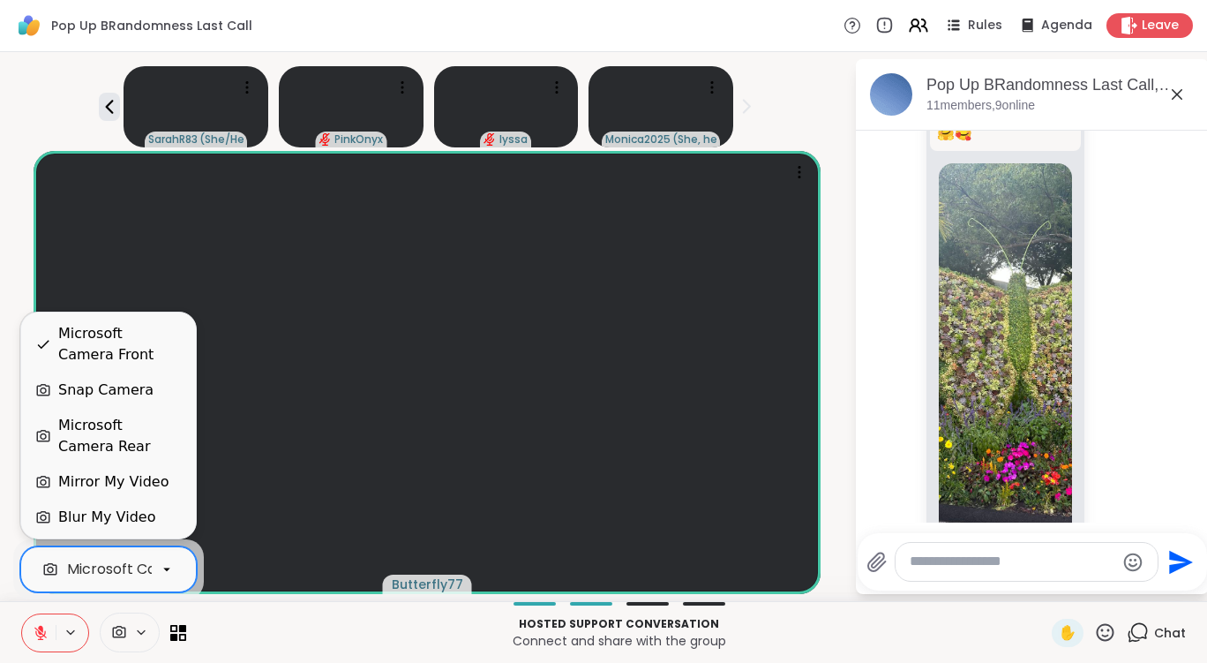
click at [164, 573] on icon at bounding box center [167, 569] width 16 height 16
click at [95, 511] on div "Blur My Video" at bounding box center [106, 516] width 97 height 21
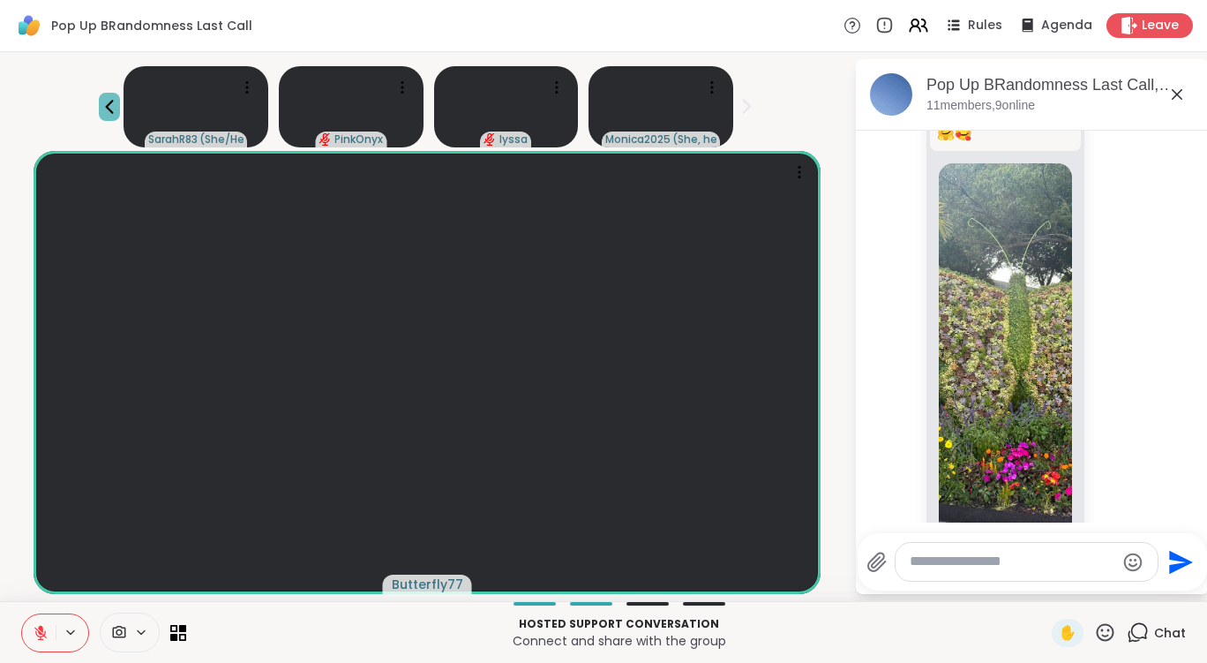
click at [102, 105] on icon at bounding box center [109, 106] width 21 height 21
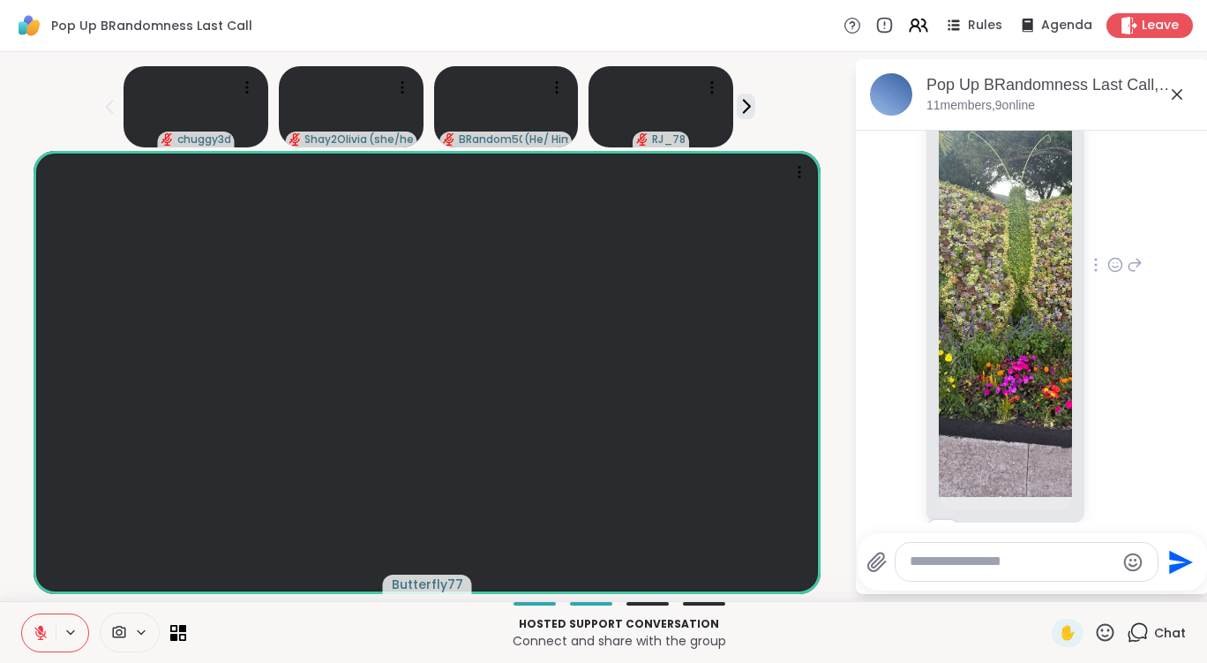
scroll to position [2297, 0]
click at [181, 635] on icon at bounding box center [178, 632] width 17 height 17
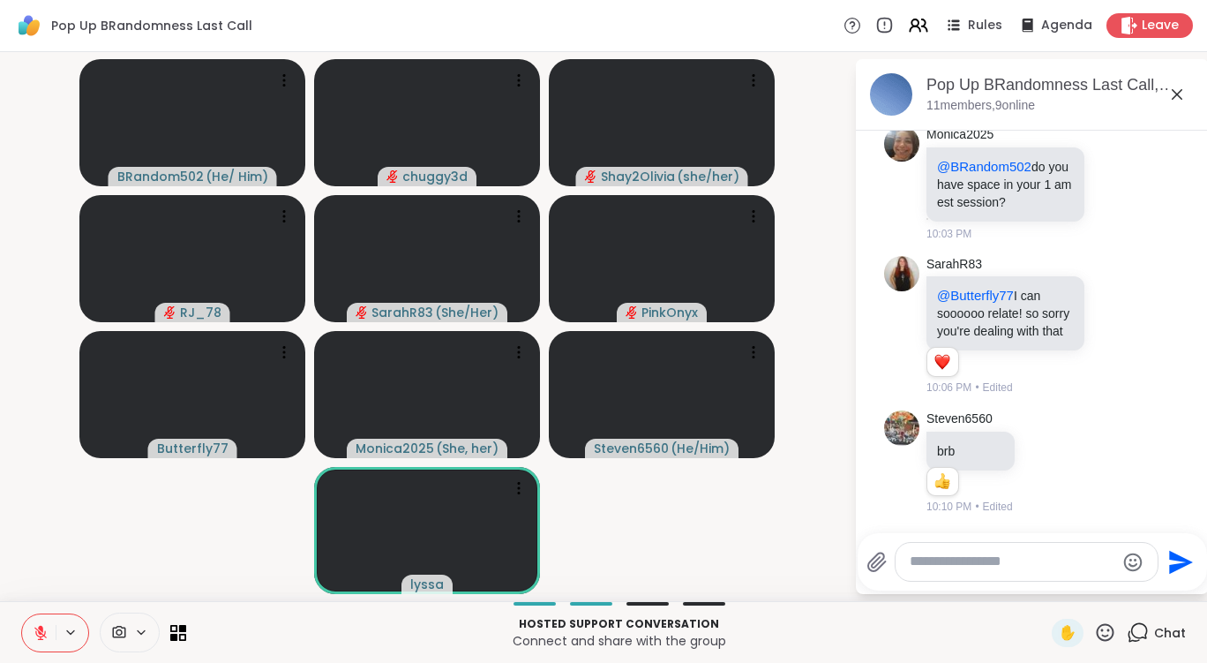
scroll to position [3442, 0]
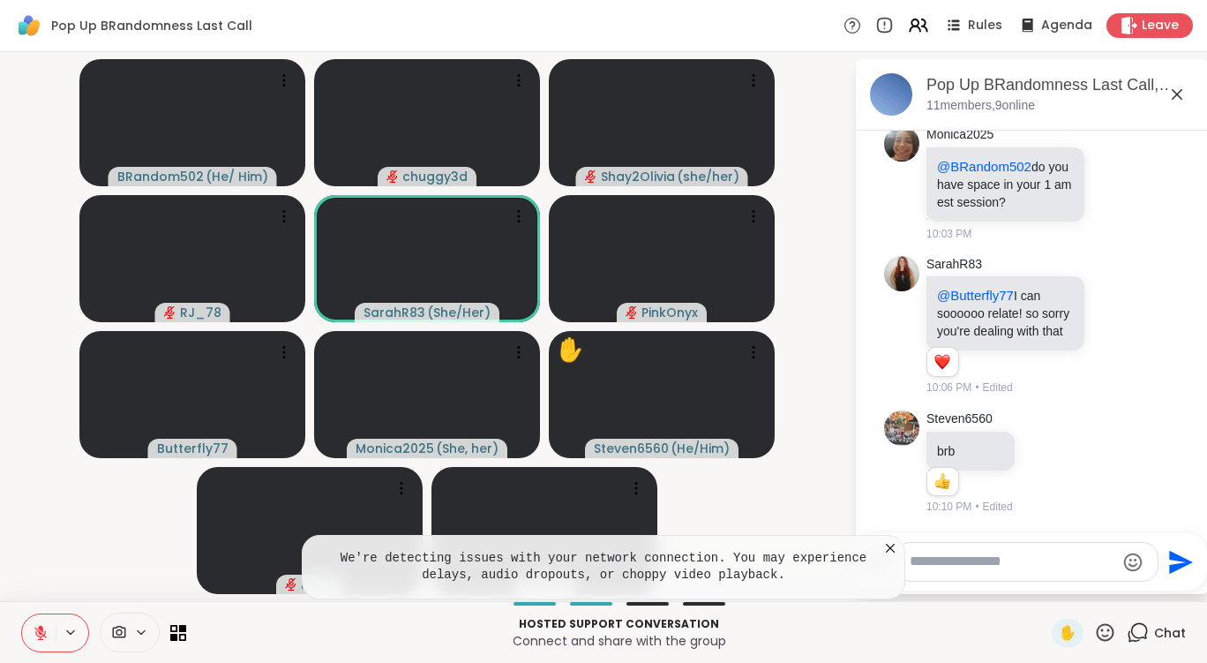
click at [888, 539] on icon at bounding box center [890, 548] width 18 height 18
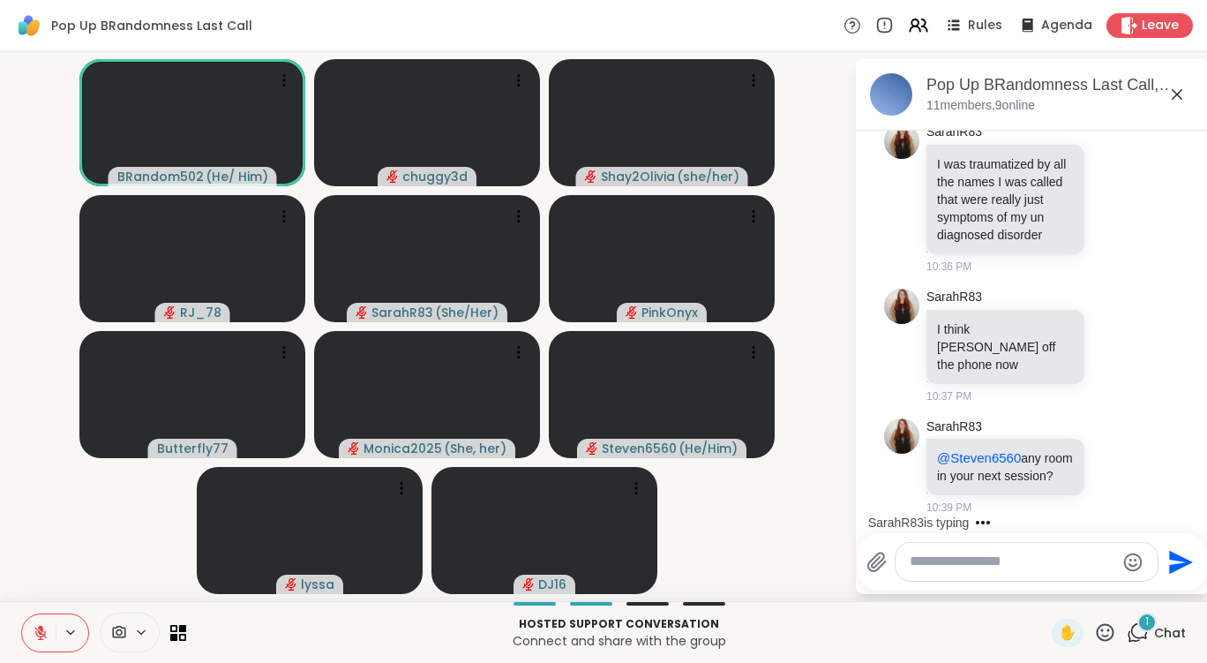
scroll to position [5013, 0]
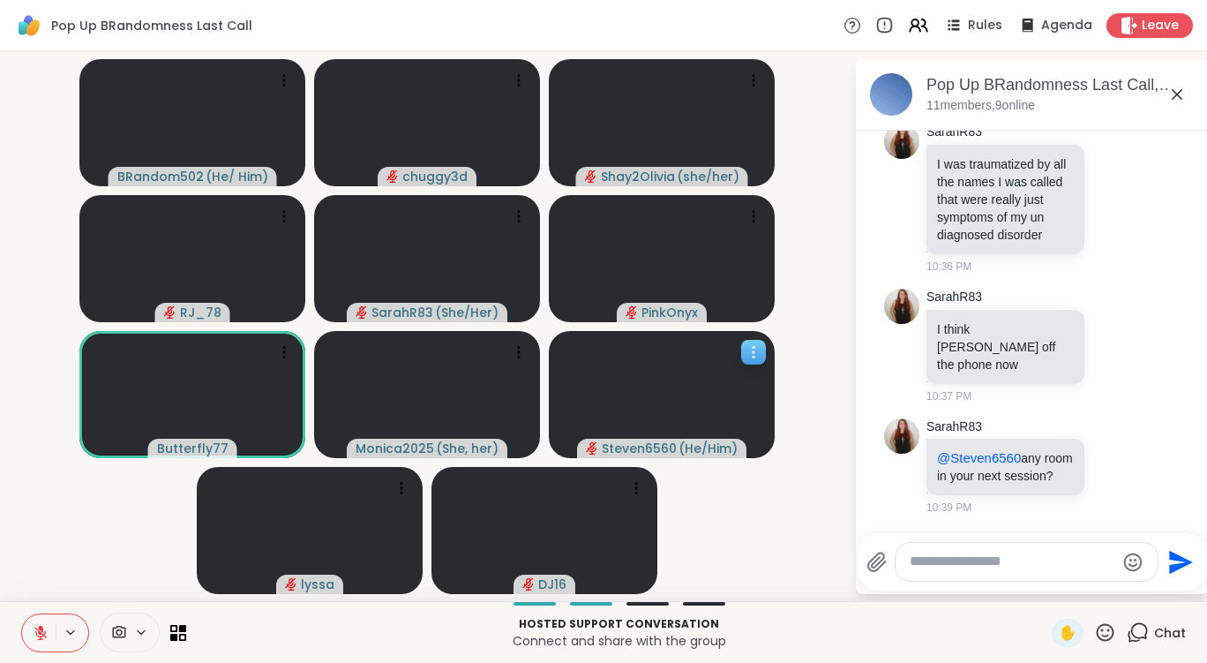
click at [667, 443] on span "Steven6560" at bounding box center [639, 448] width 75 height 18
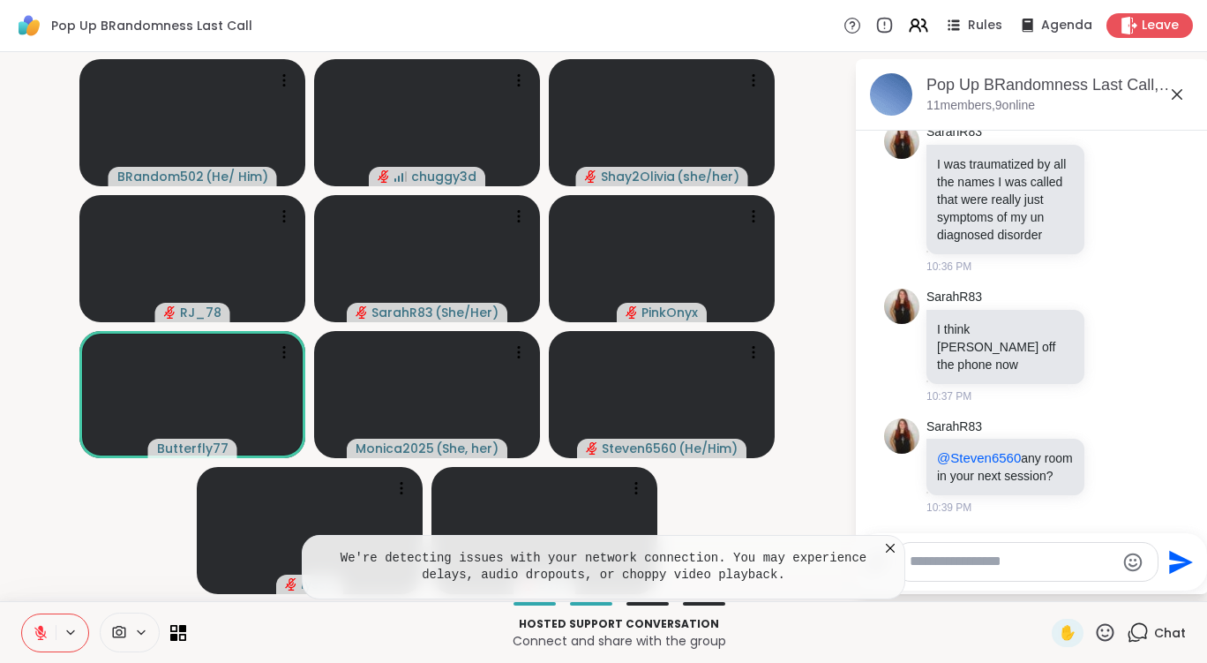
click at [894, 547] on icon at bounding box center [890, 548] width 18 height 18
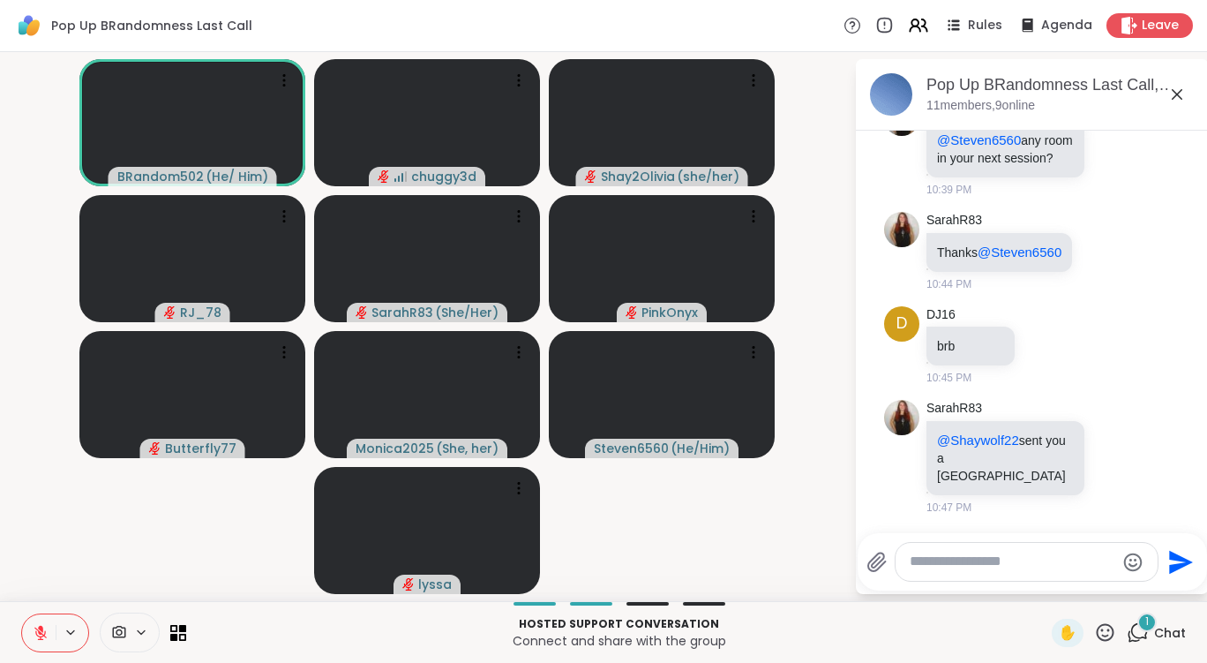
scroll to position [5331, 0]
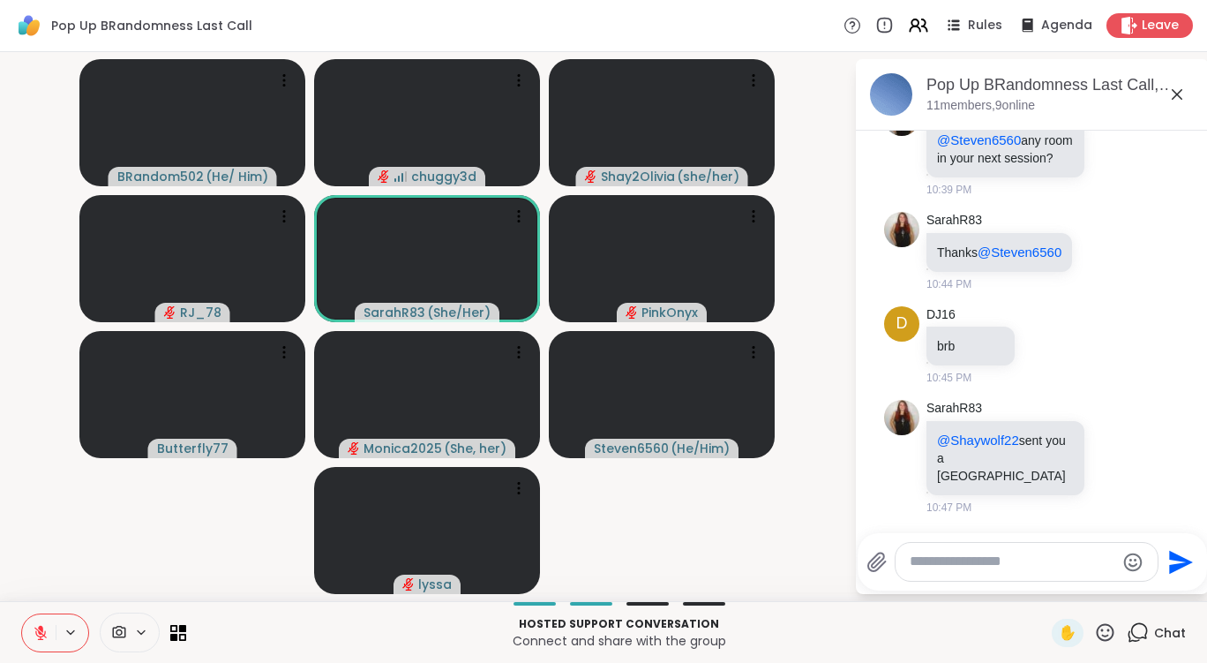
click at [1094, 633] on icon at bounding box center [1105, 632] width 22 height 22
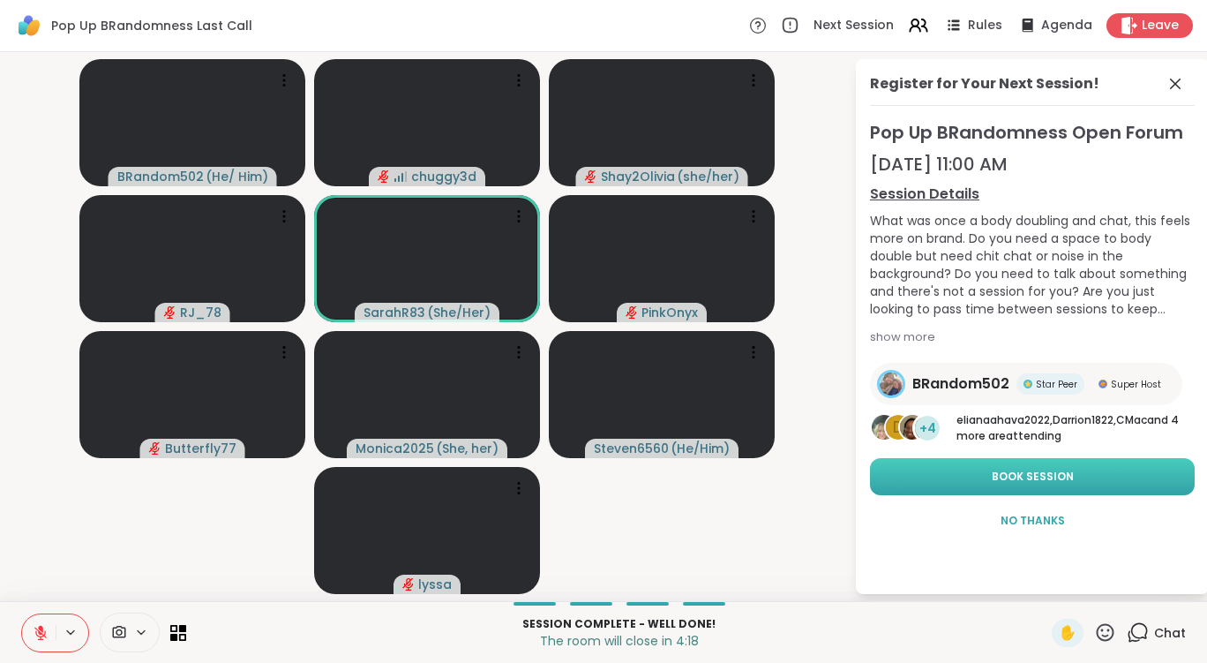
click at [976, 464] on button "Book Session" at bounding box center [1032, 476] width 325 height 37
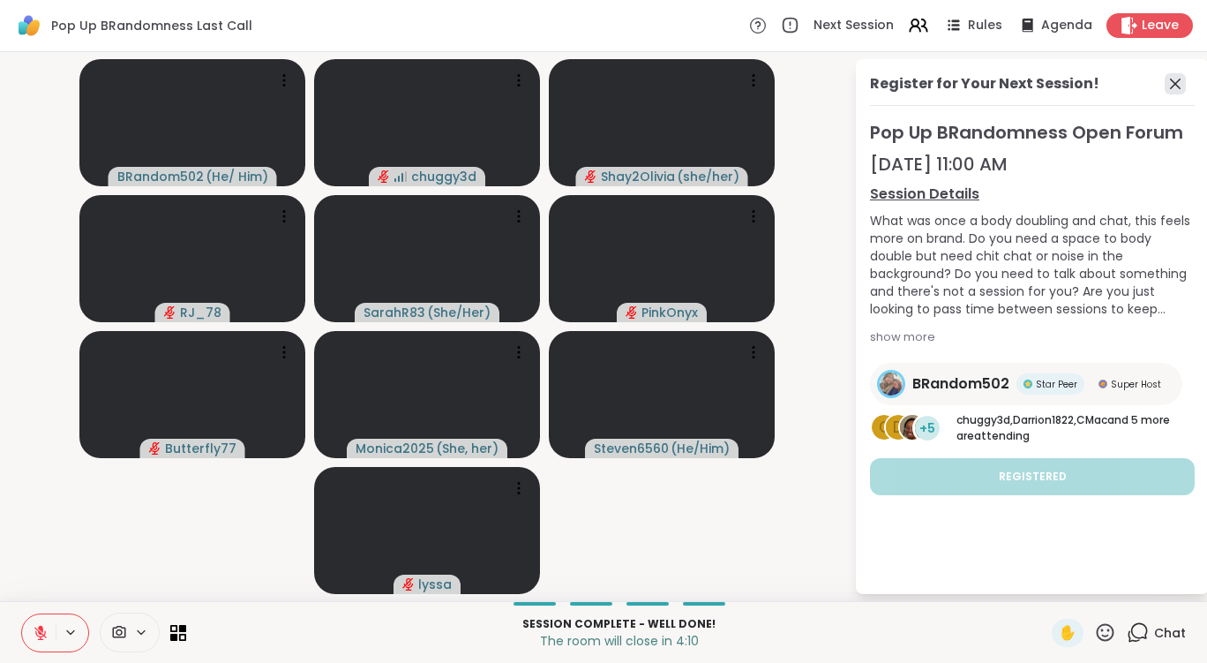
click at [1169, 78] on icon at bounding box center [1175, 83] width 21 height 21
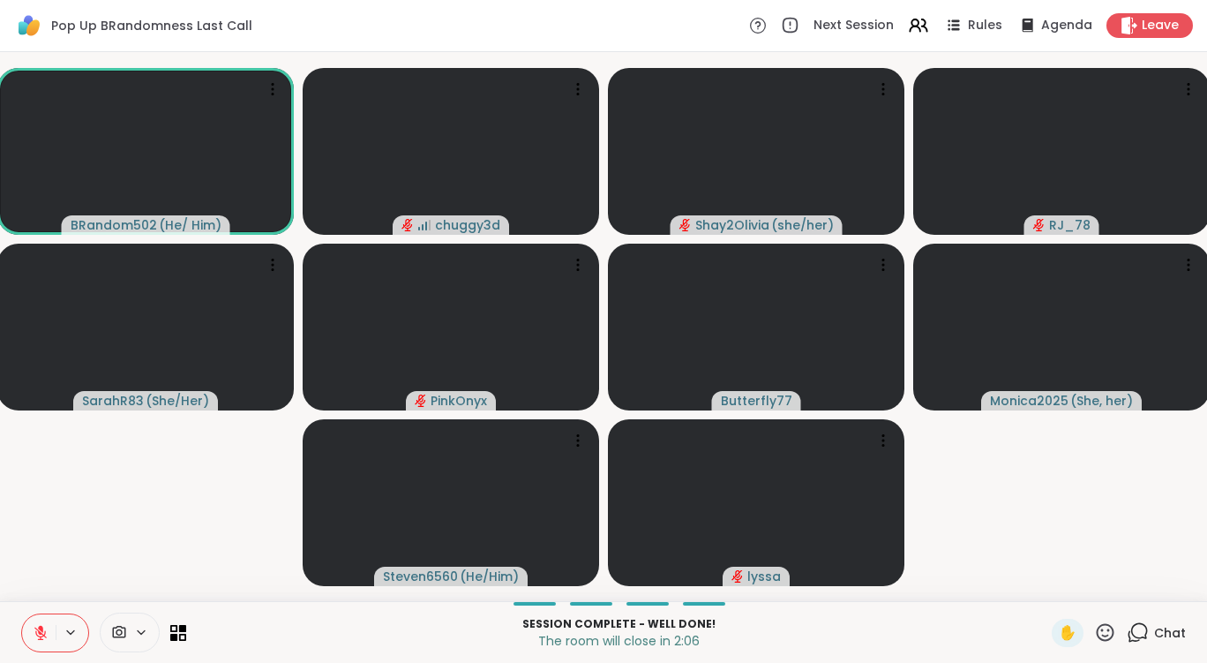
click at [37, 635] on icon at bounding box center [41, 633] width 16 height 16
click at [1135, 631] on icon at bounding box center [1139, 631] width 17 height 16
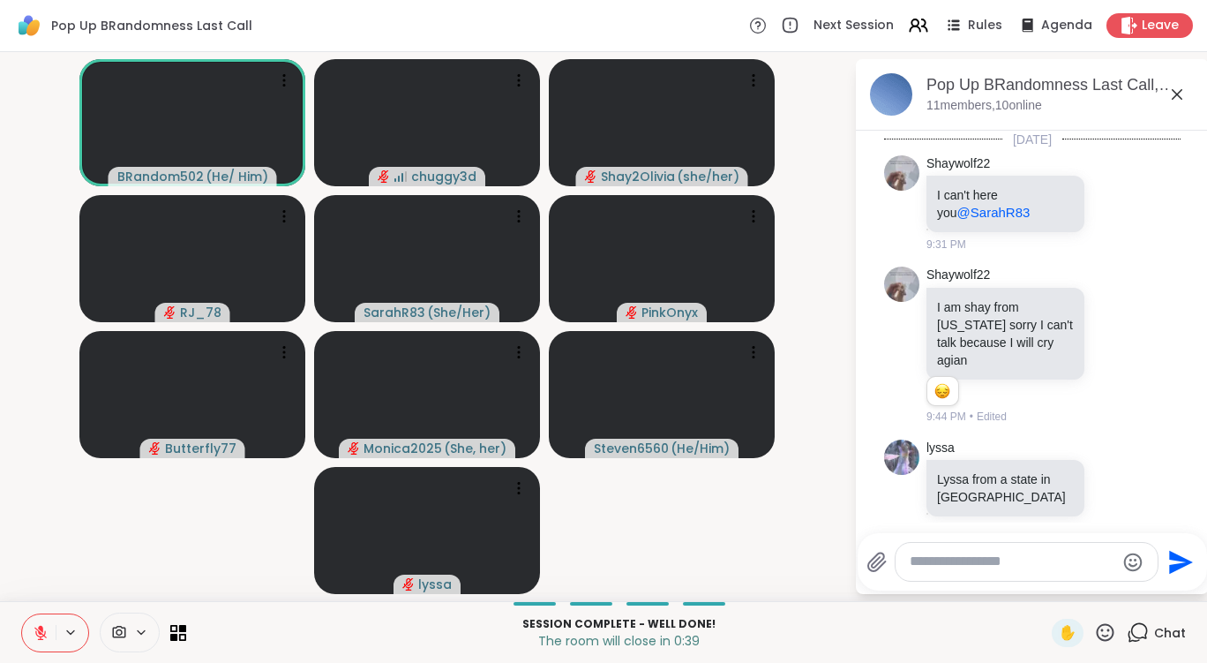
scroll to position [5313, 0]
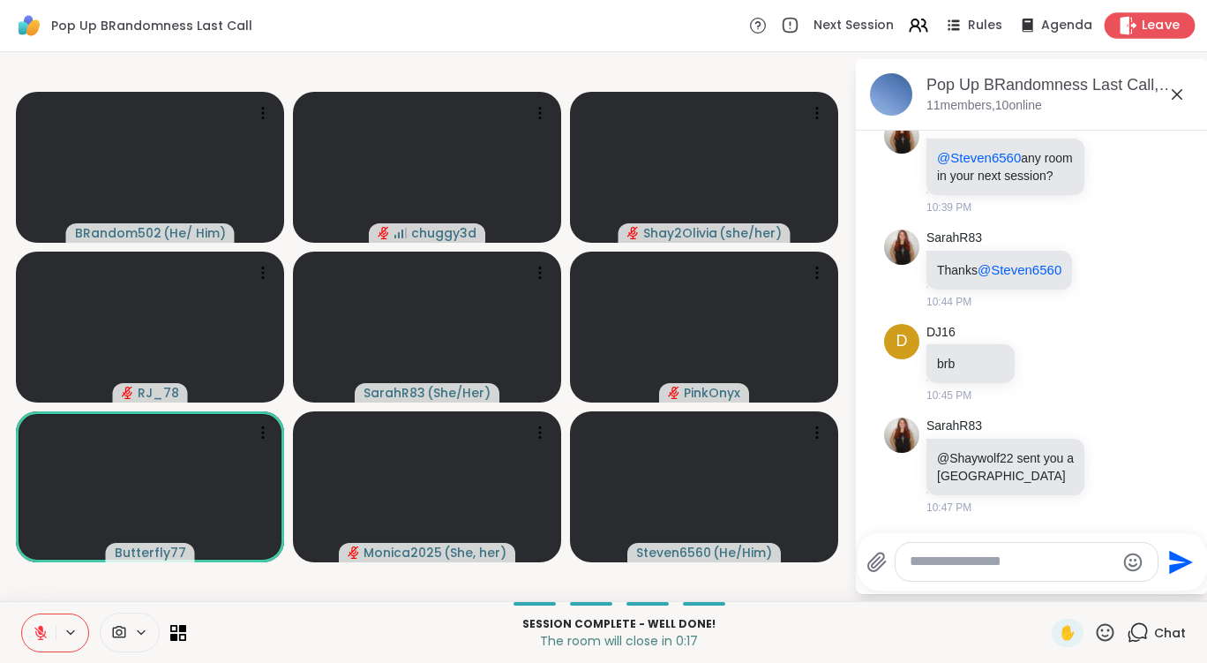
click at [1172, 31] on div "Leave" at bounding box center [1150, 25] width 91 height 26
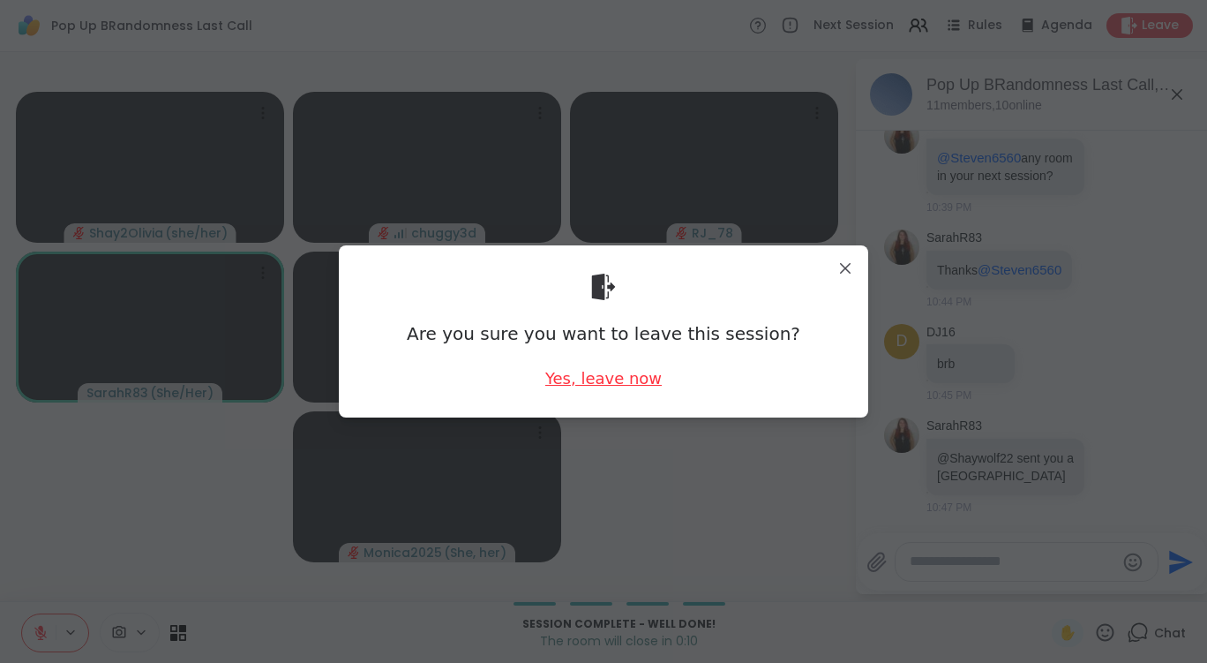
click at [606, 383] on div "Yes, leave now" at bounding box center [603, 378] width 116 height 22
